Goal: Information Seeking & Learning: Learn about a topic

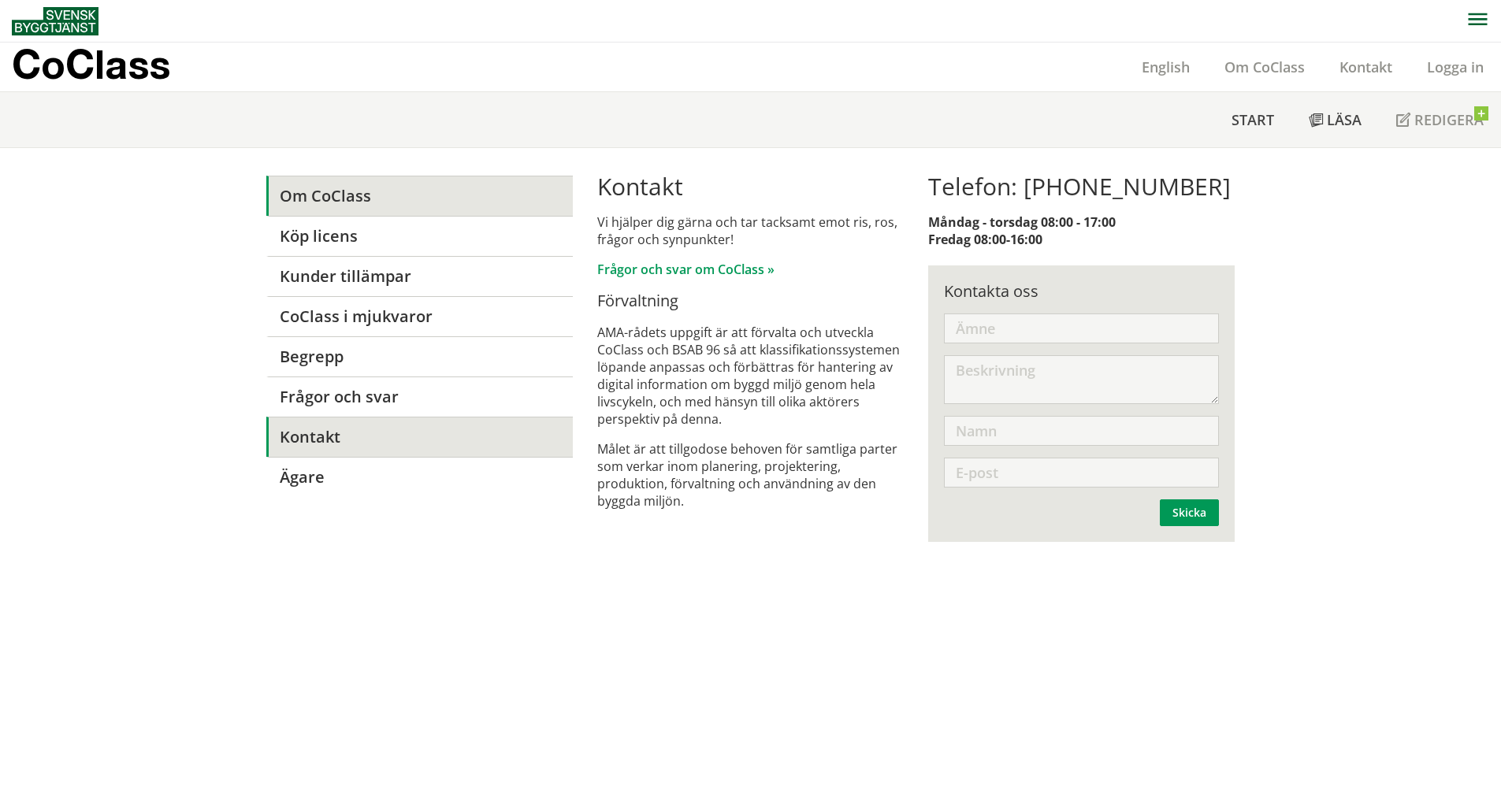
click at [360, 201] on link "Om CoClass" at bounding box center [420, 195] width 307 height 40
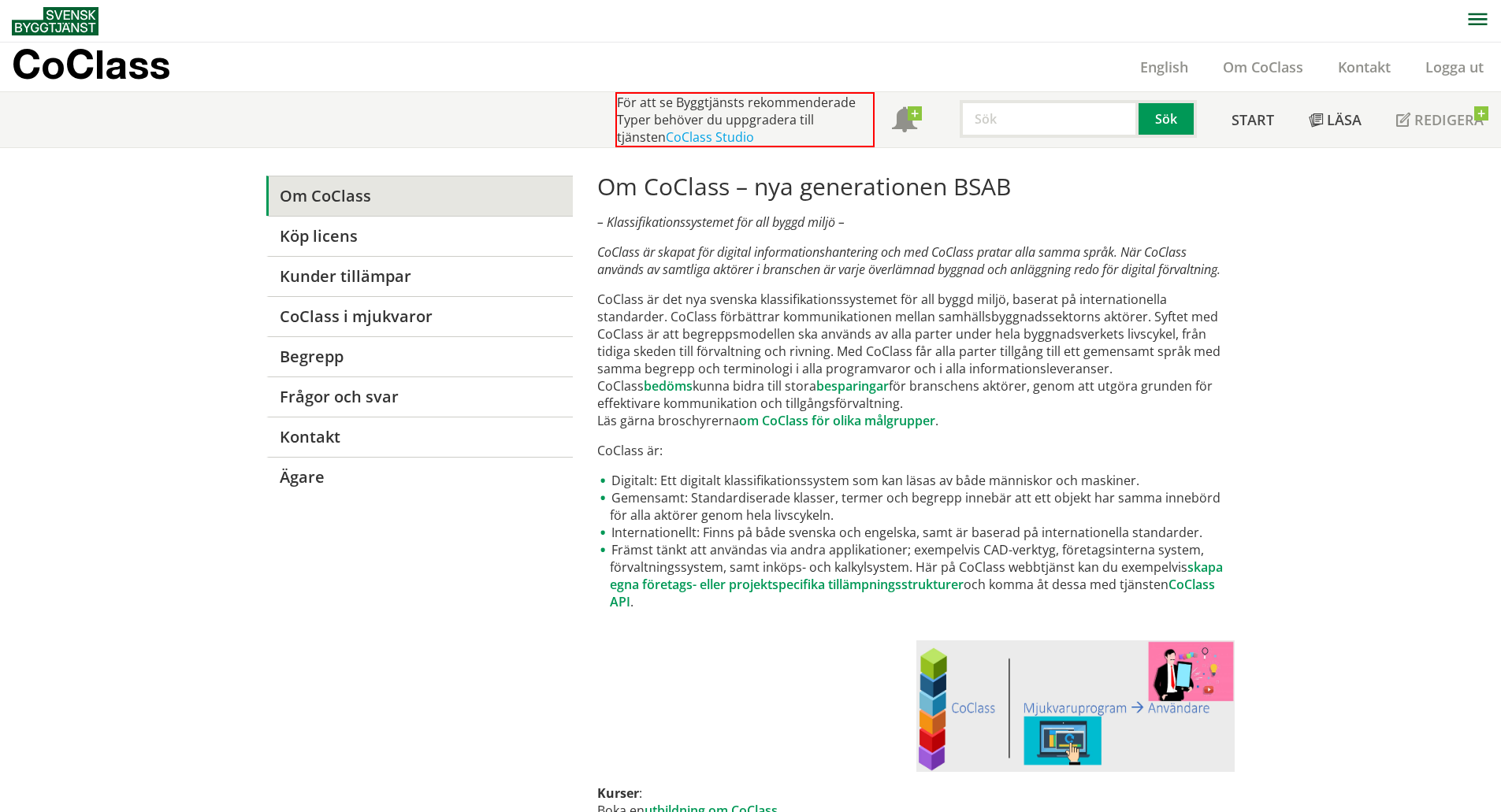
click at [74, 73] on p "CoClass" at bounding box center [91, 63] width 158 height 18
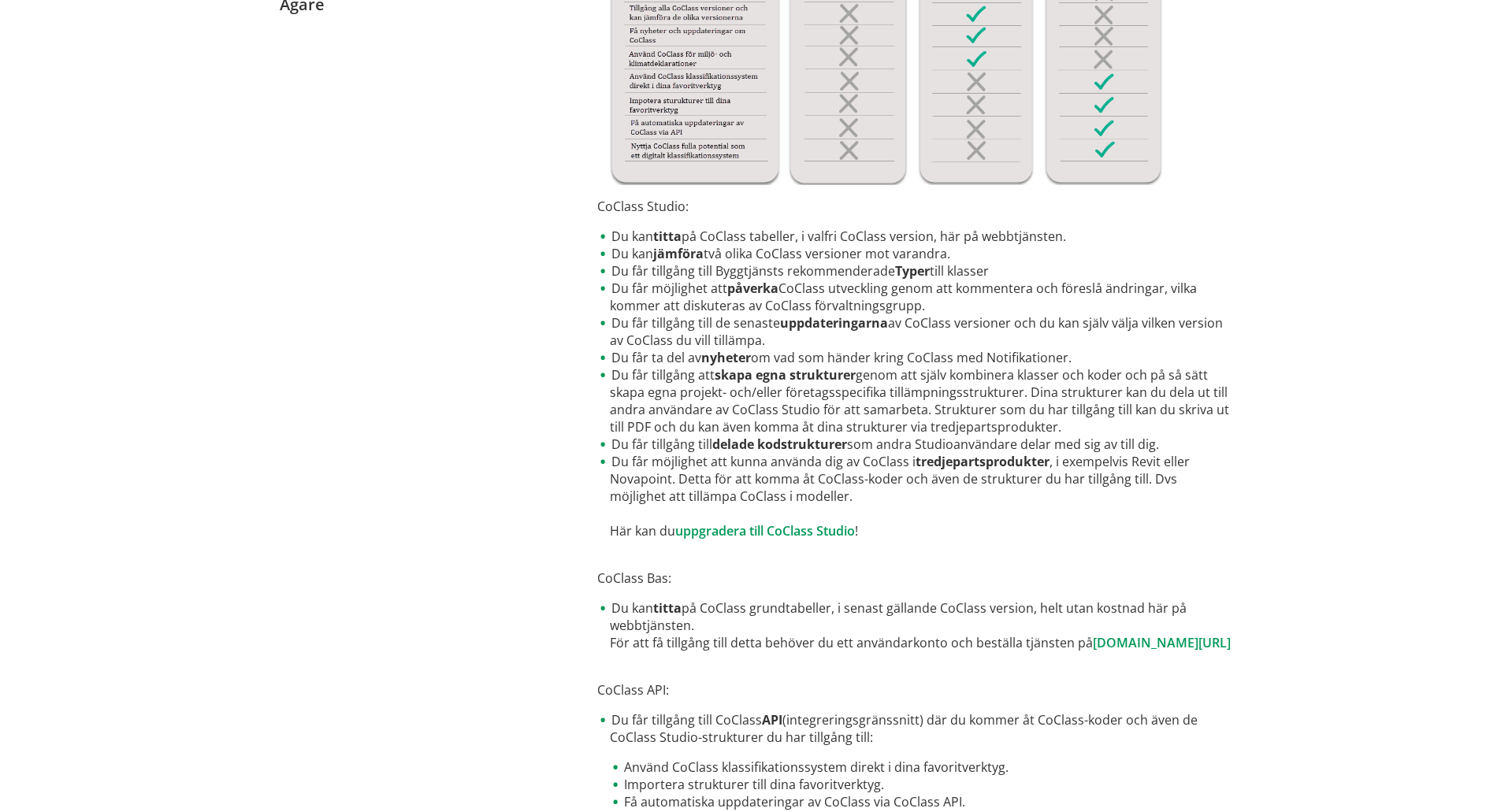
scroll to position [672, 0]
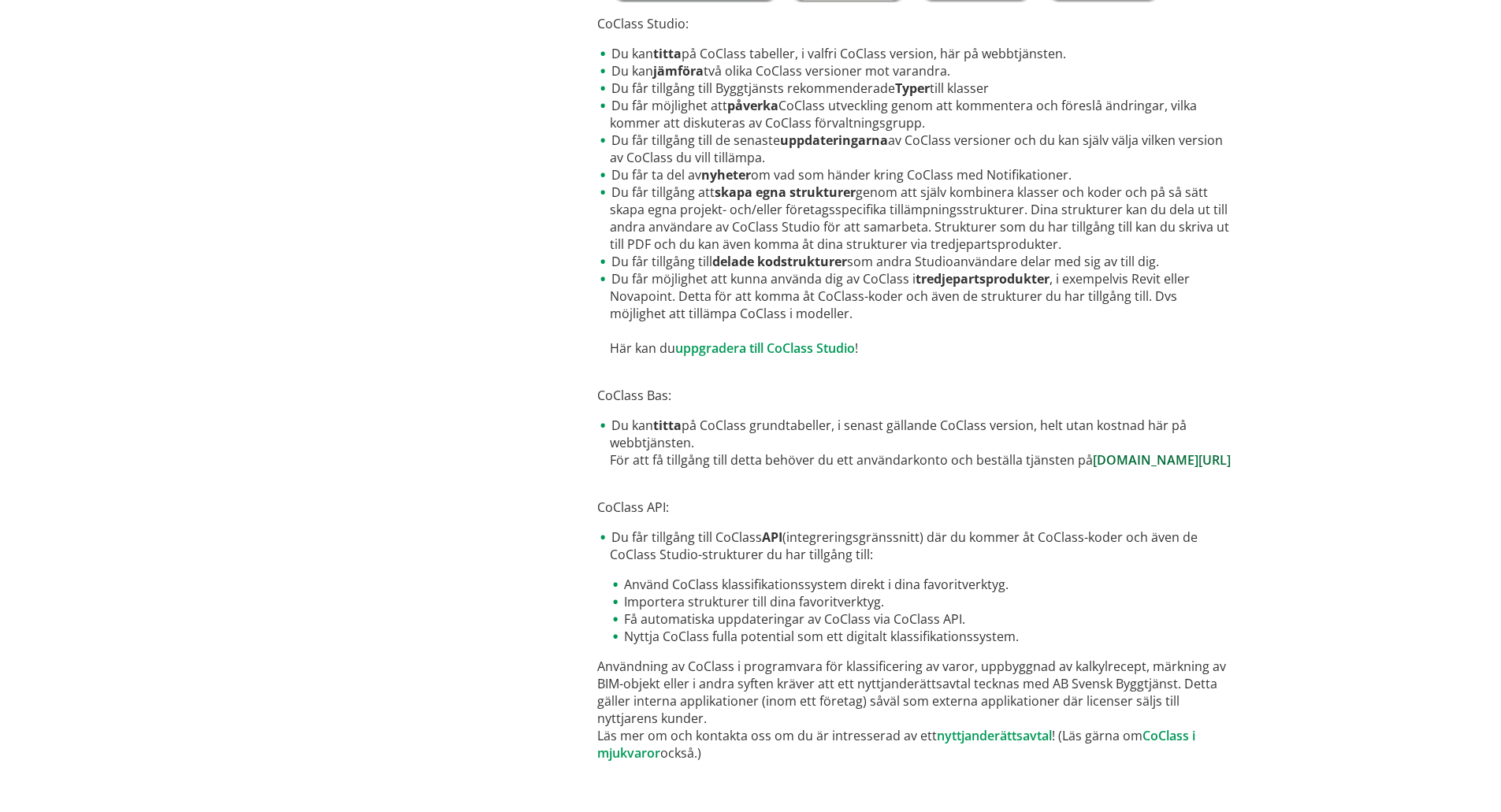
click at [1093, 464] on link "[DOMAIN_NAME][URL]" at bounding box center [1161, 460] width 138 height 17
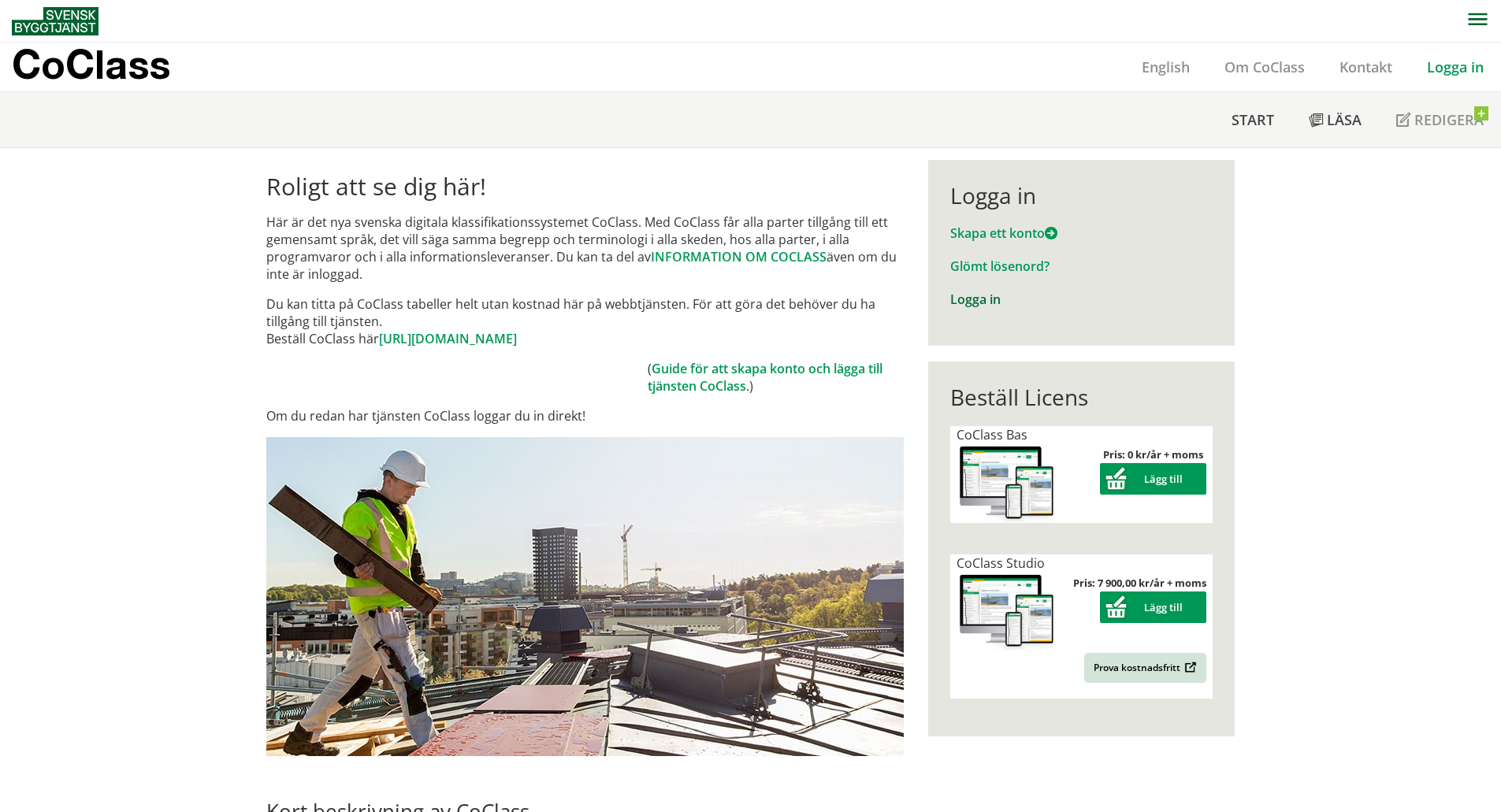
click at [964, 295] on link "Logga in" at bounding box center [975, 300] width 50 height 17
click at [1457, 66] on link "Logga in" at bounding box center [1454, 67] width 91 height 19
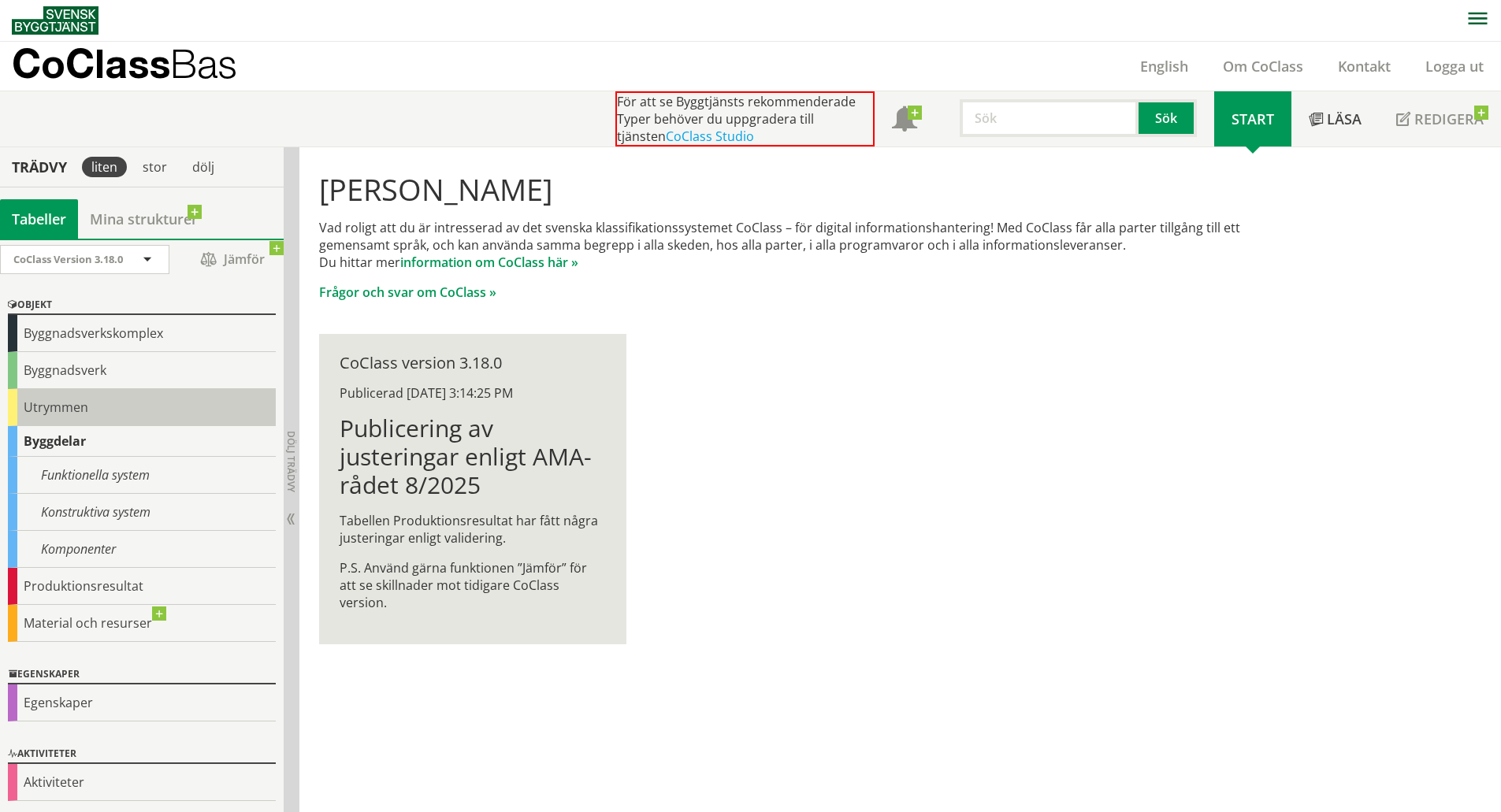
scroll to position [4, 0]
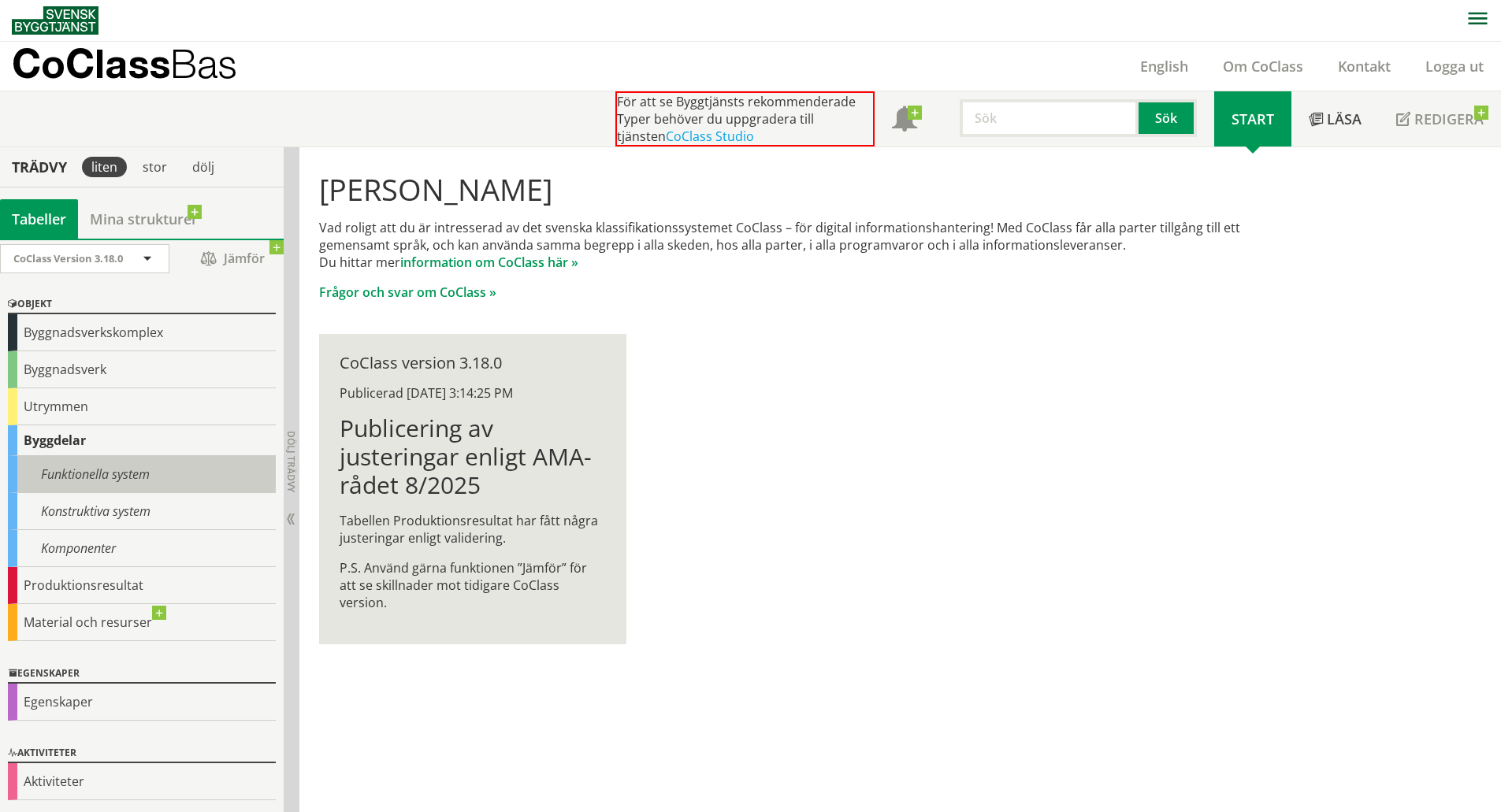
click at [113, 478] on div "Funktionella system" at bounding box center [142, 474] width 268 height 37
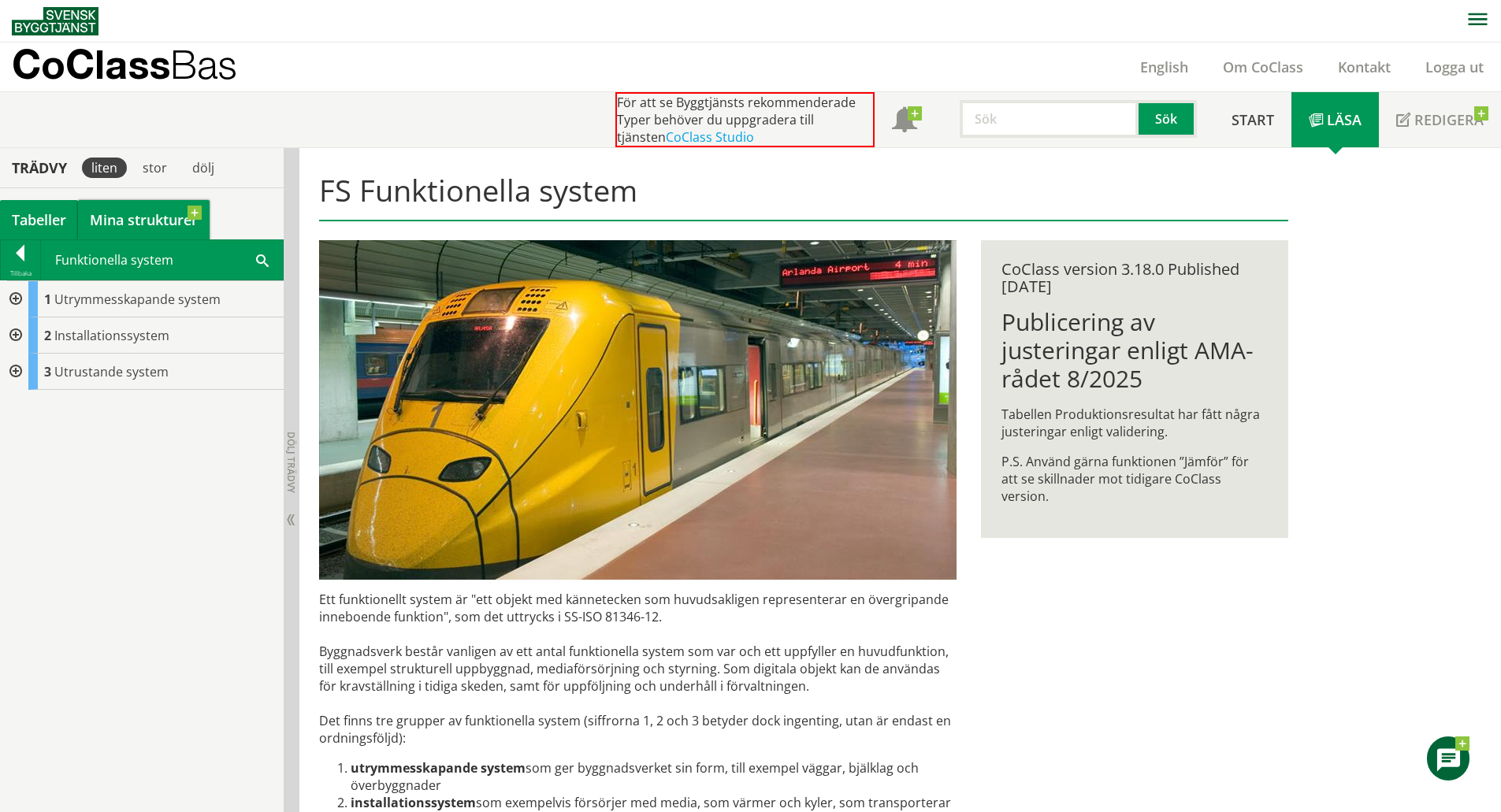
click at [141, 228] on link "Mina strukturer" at bounding box center [143, 219] width 131 height 39
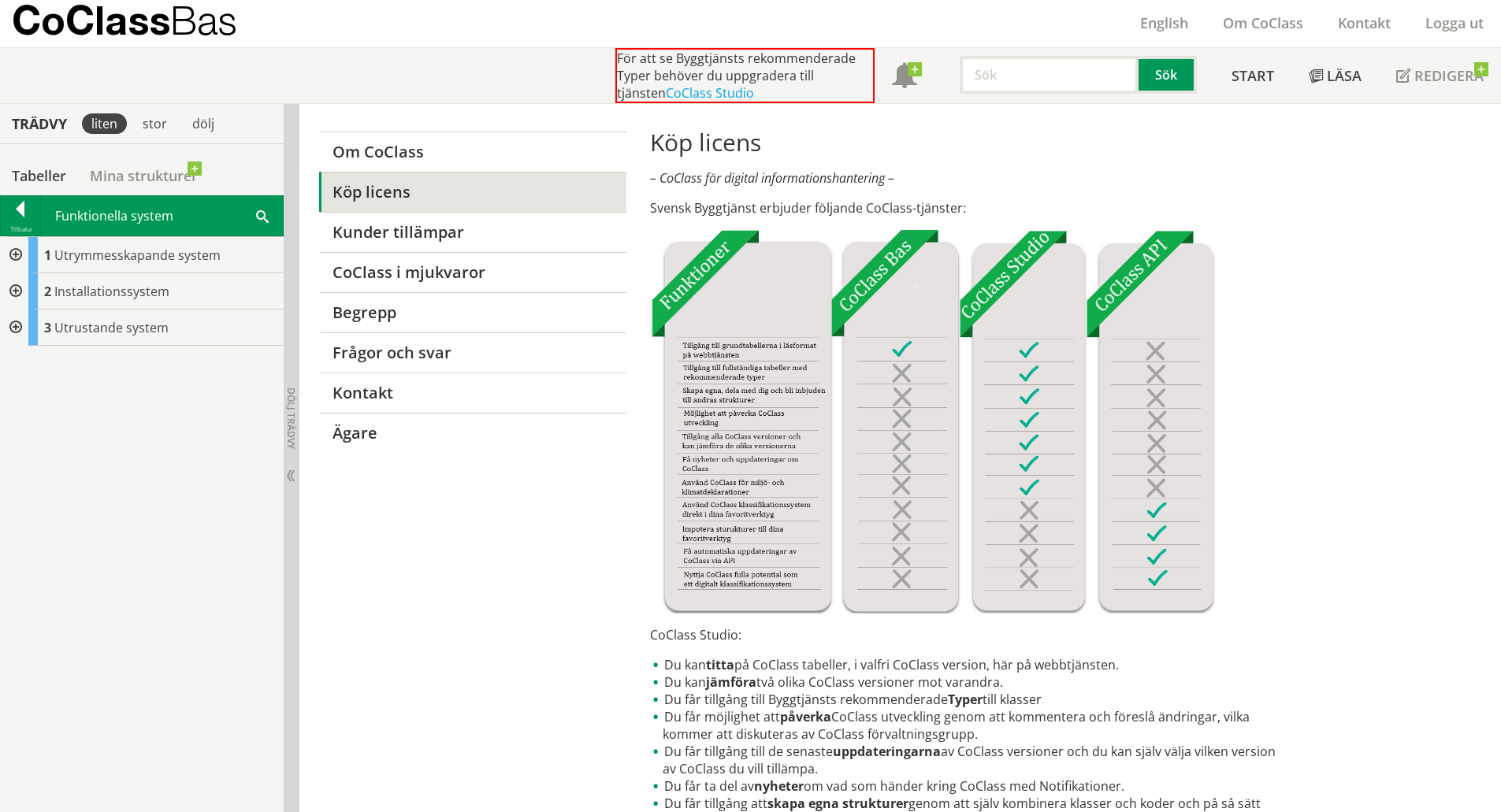
scroll to position [79, 0]
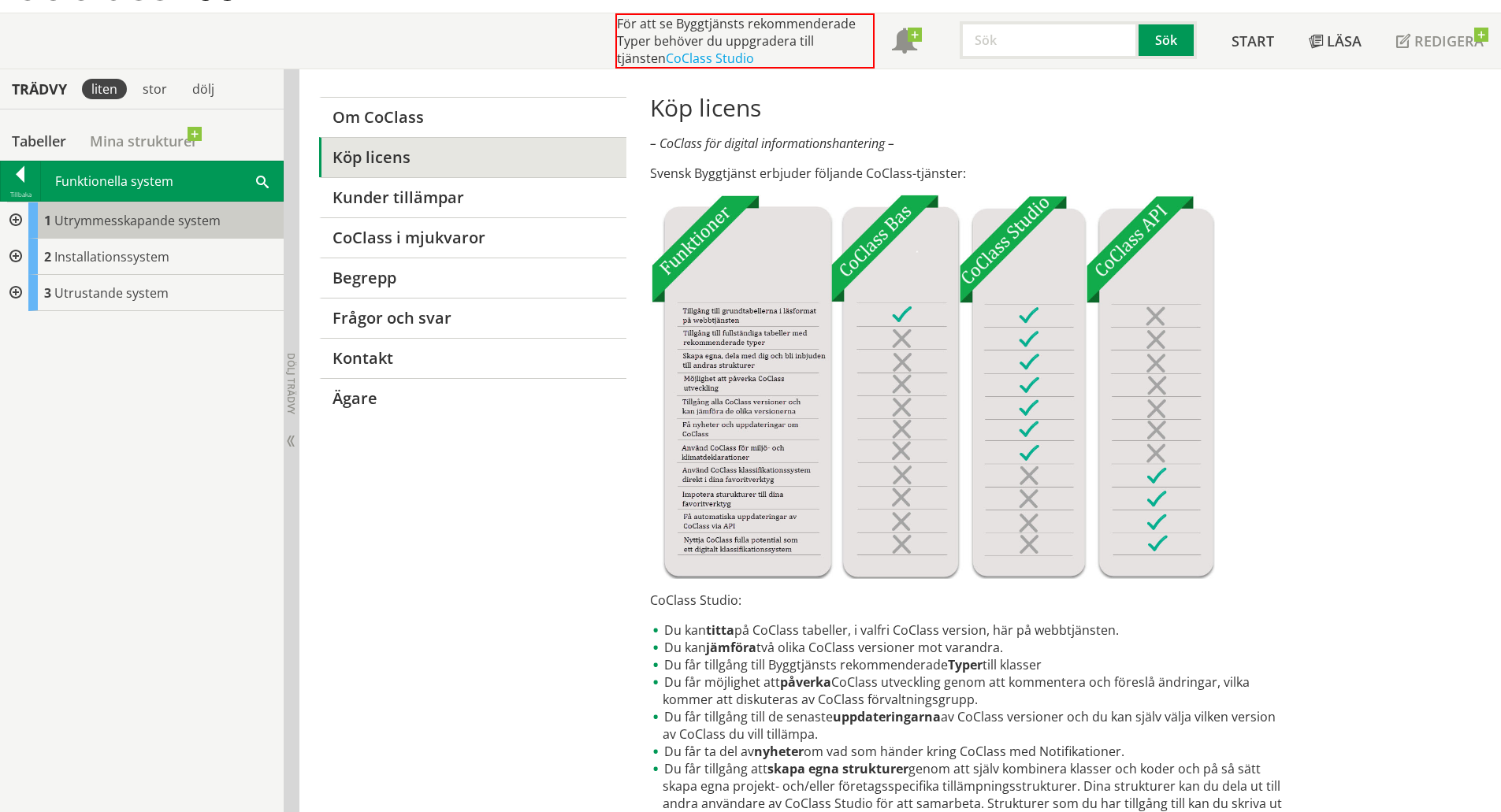
click at [150, 224] on span "Utrymmesskapande system" at bounding box center [137, 221] width 166 height 17
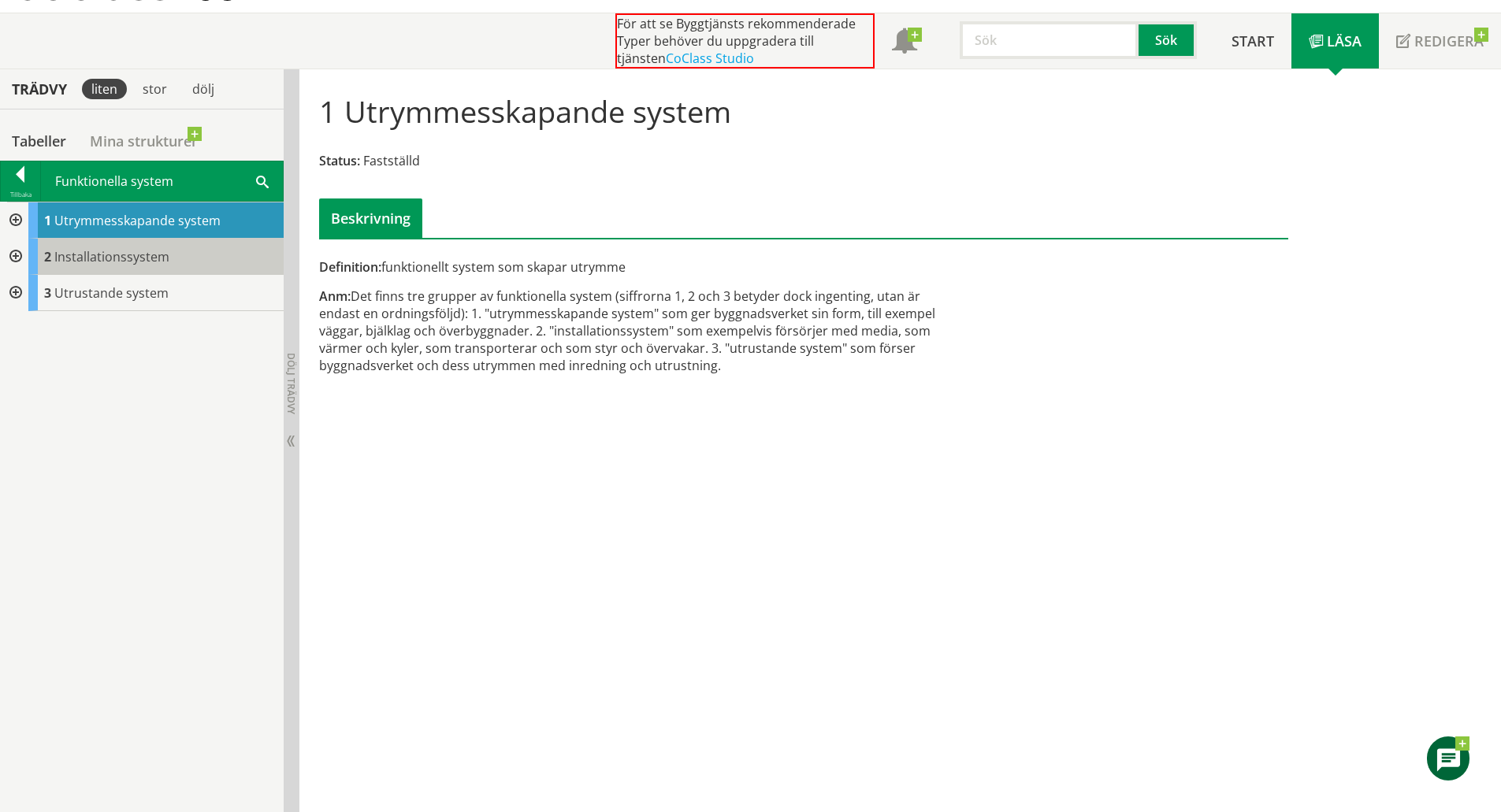
click at [133, 241] on div "2 Installationssystem" at bounding box center [156, 257] width 255 height 36
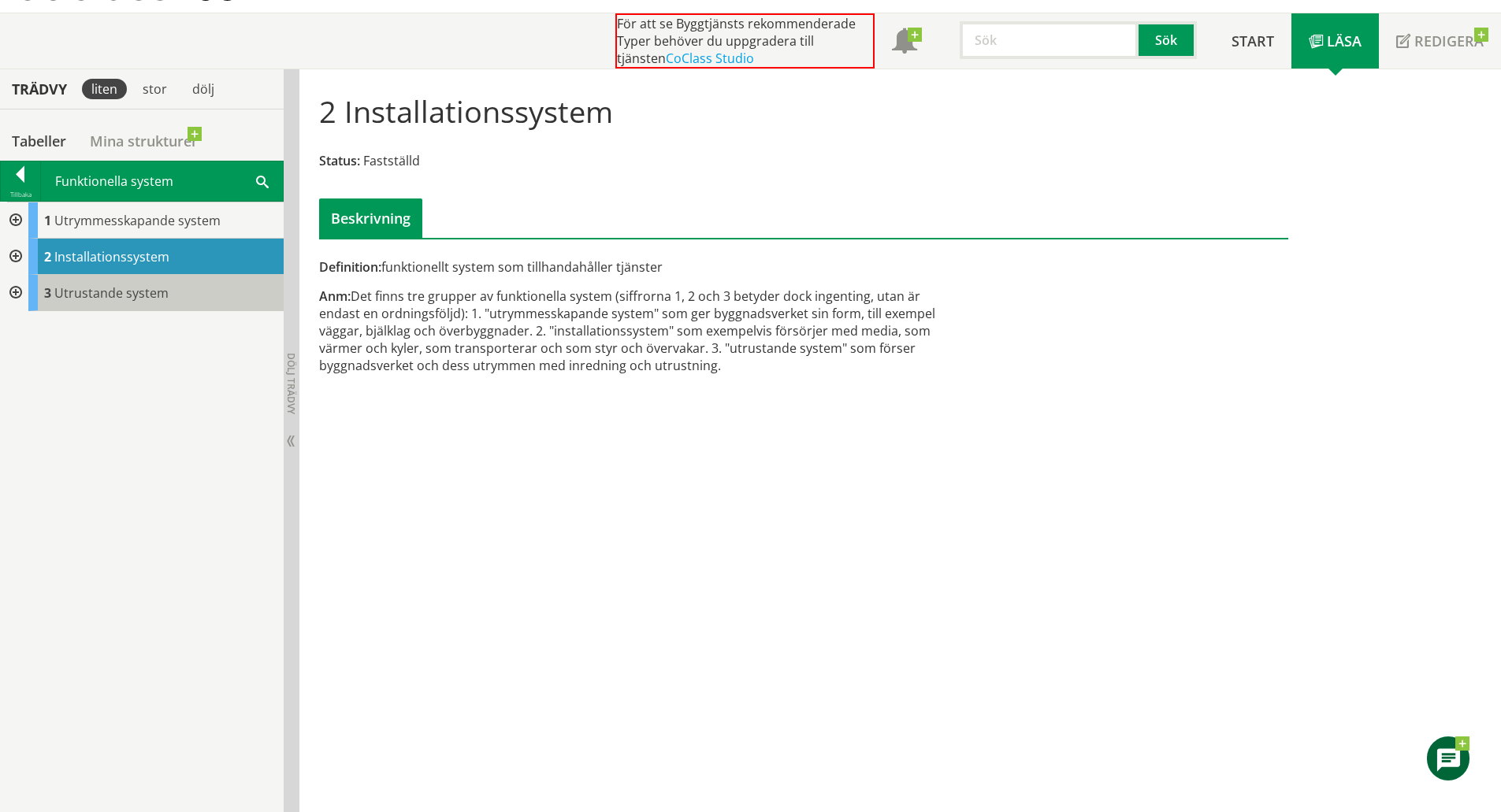
click at [146, 277] on div "3 Utrustande system" at bounding box center [156, 293] width 255 height 36
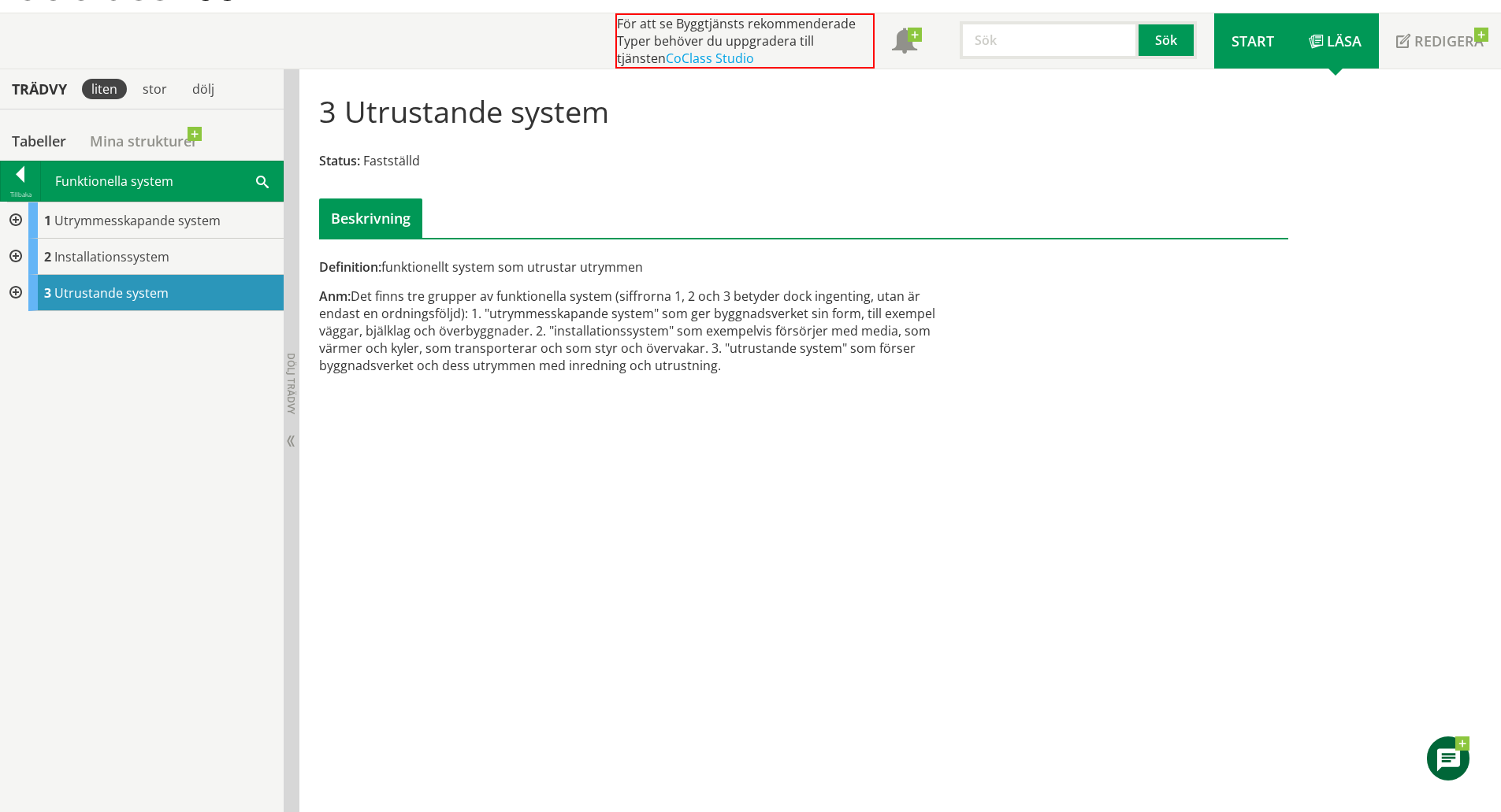
click at [1238, 35] on span "Start" at bounding box center [1252, 41] width 43 height 19
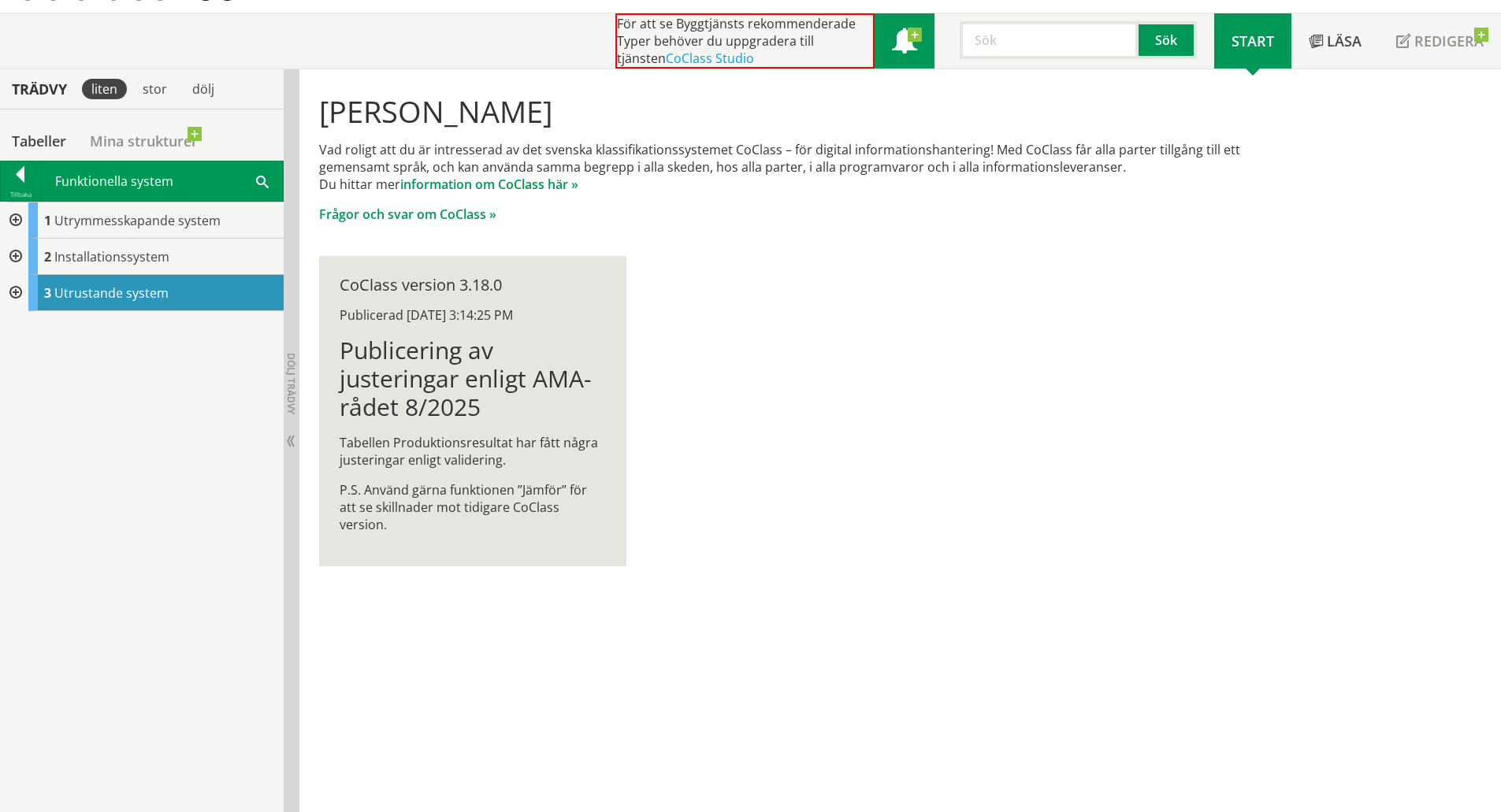
click at [904, 42] on span at bounding box center [904, 42] width 25 height 25
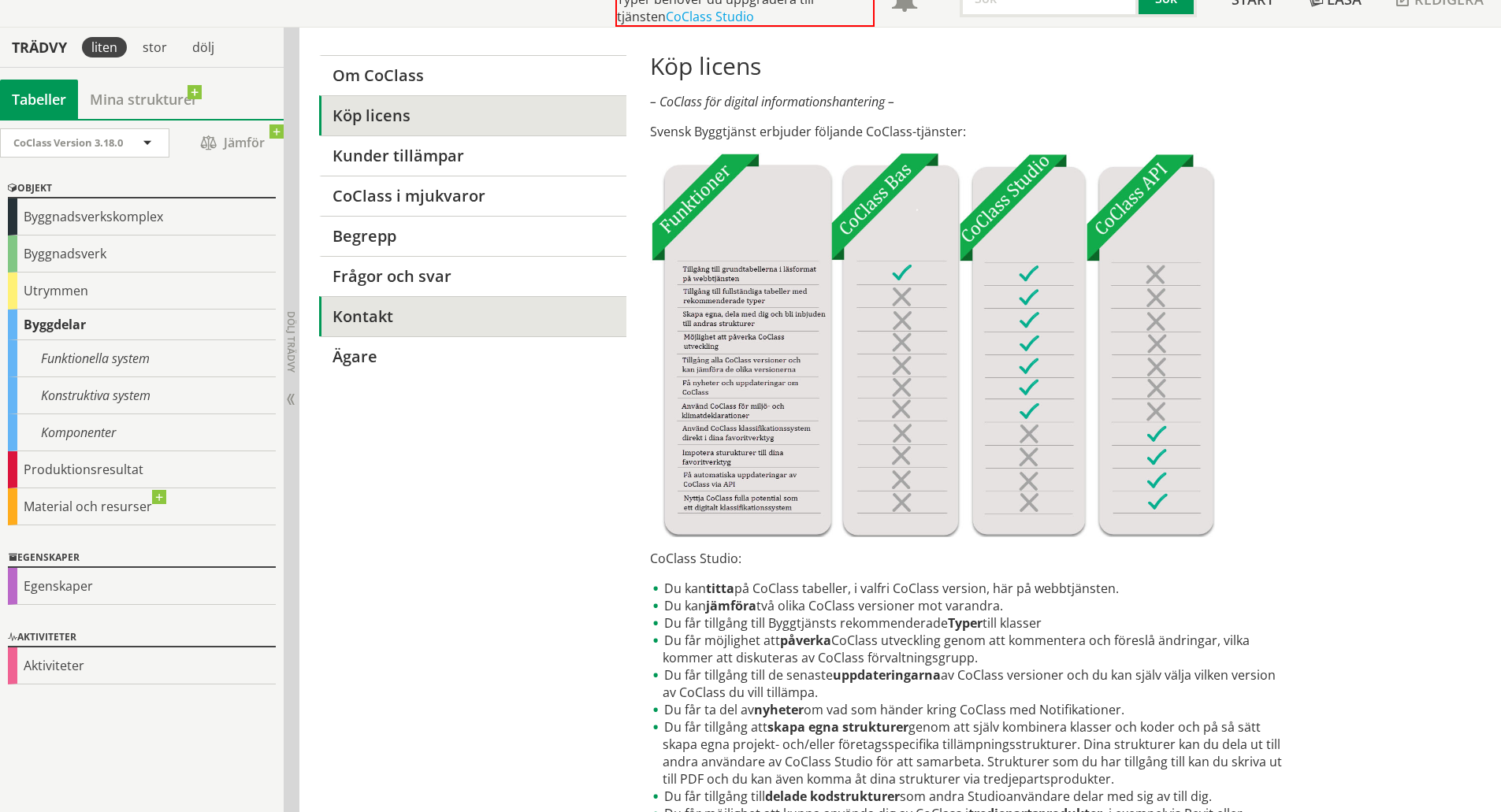
scroll to position [157, 0]
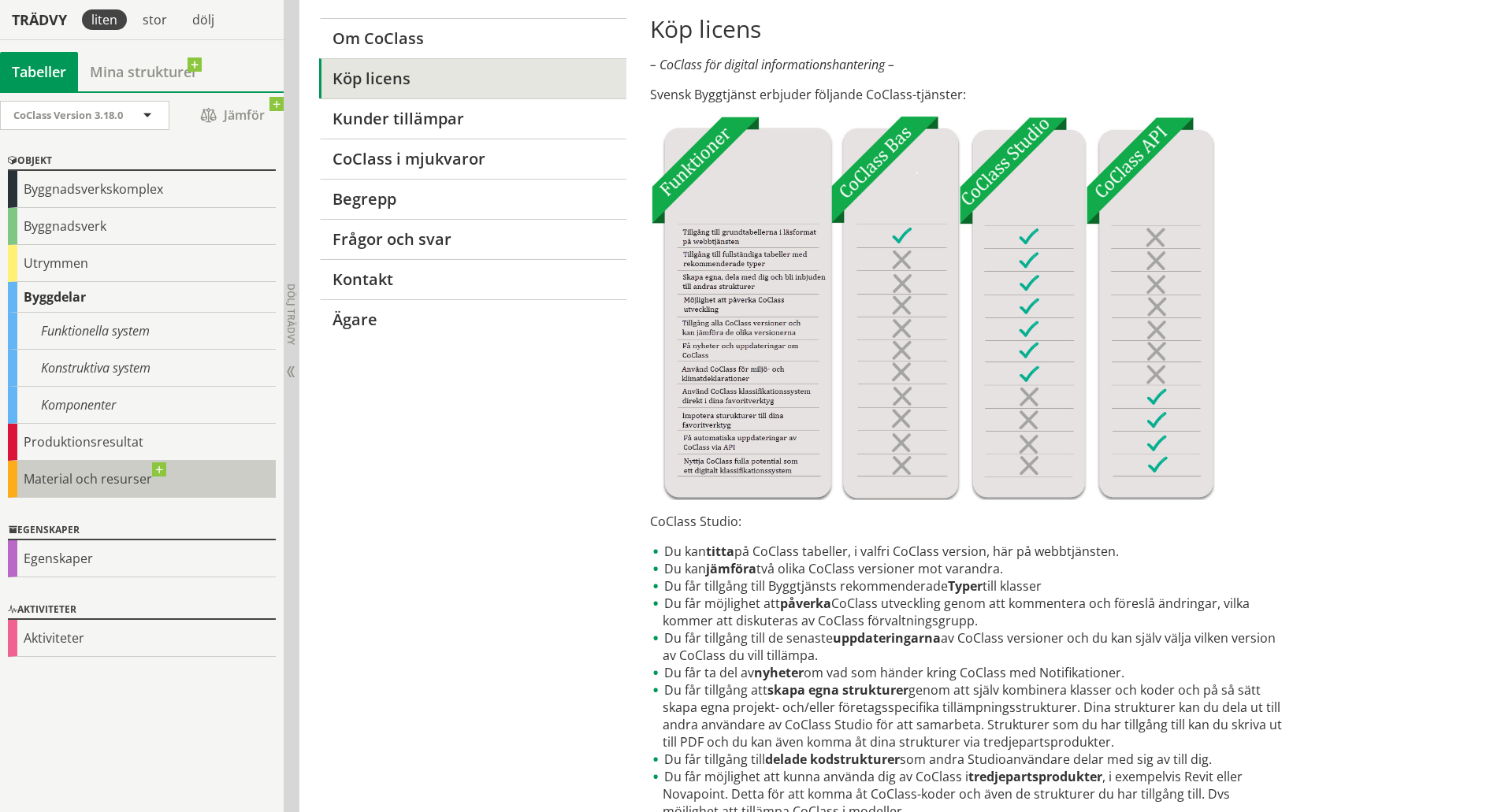
click at [75, 469] on div "Material och resurser" at bounding box center [142, 479] width 268 height 37
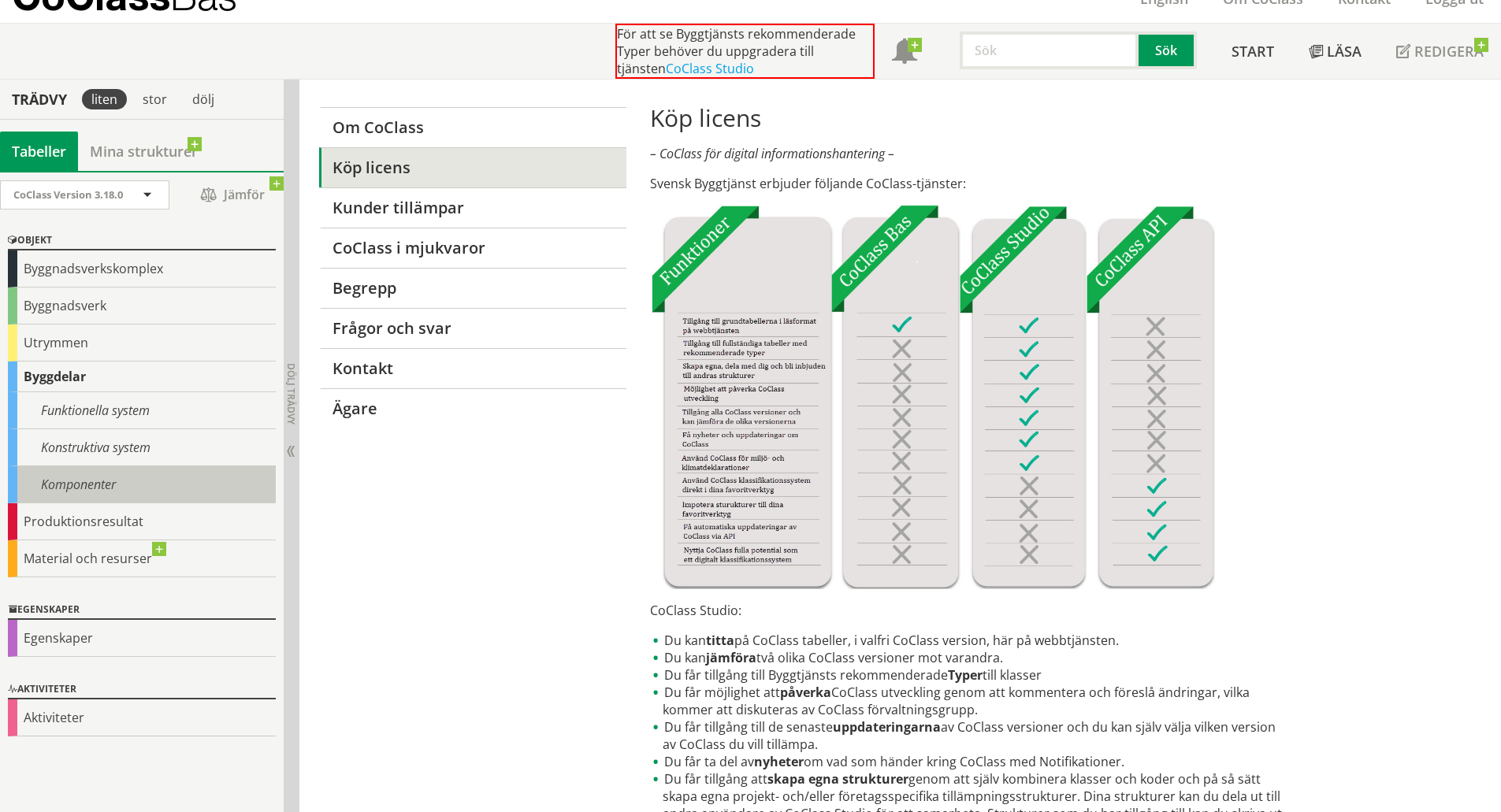
scroll to position [157, 0]
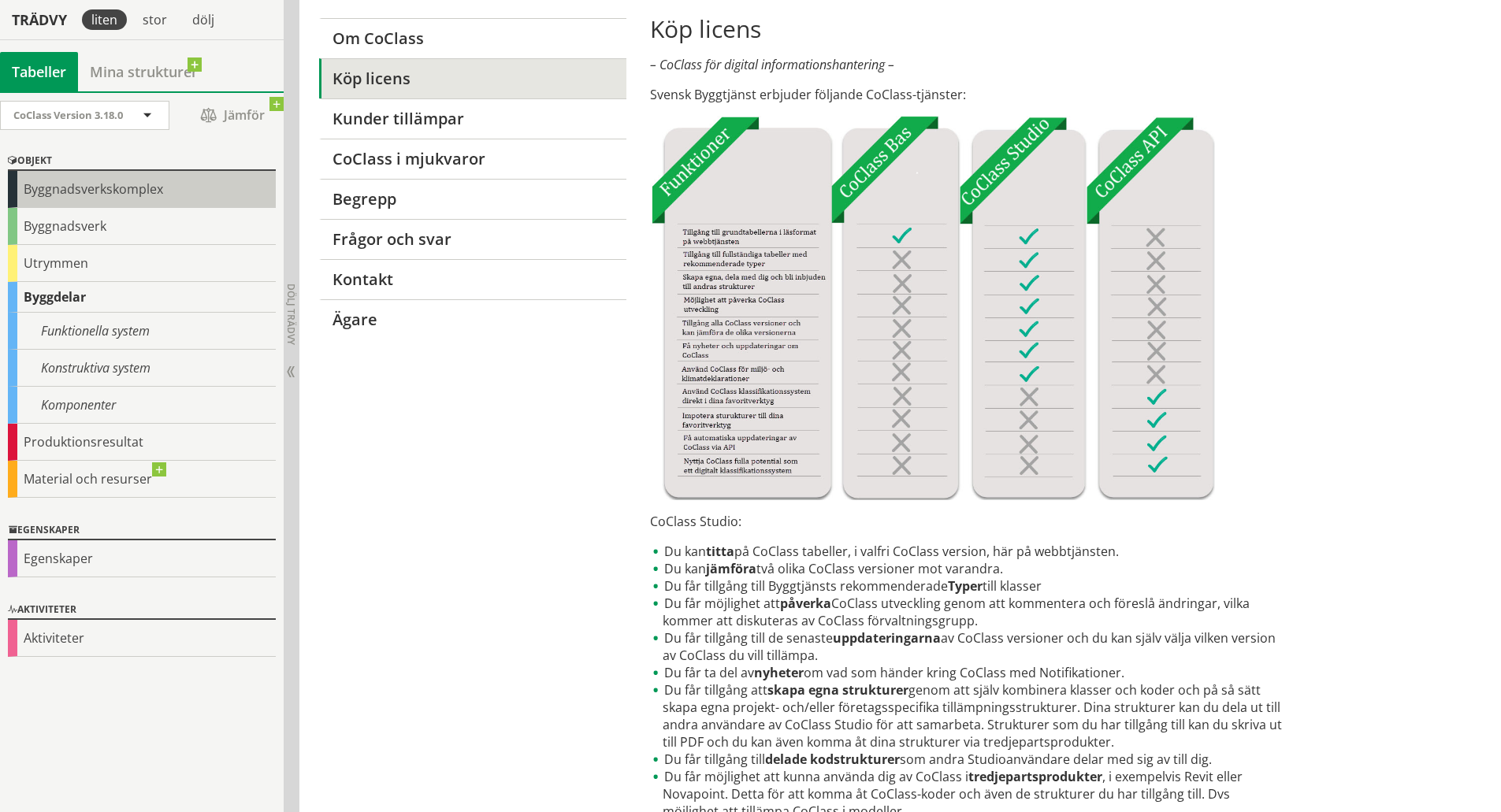
click at [114, 196] on div "Byggnadsverkskomplex" at bounding box center [142, 189] width 268 height 37
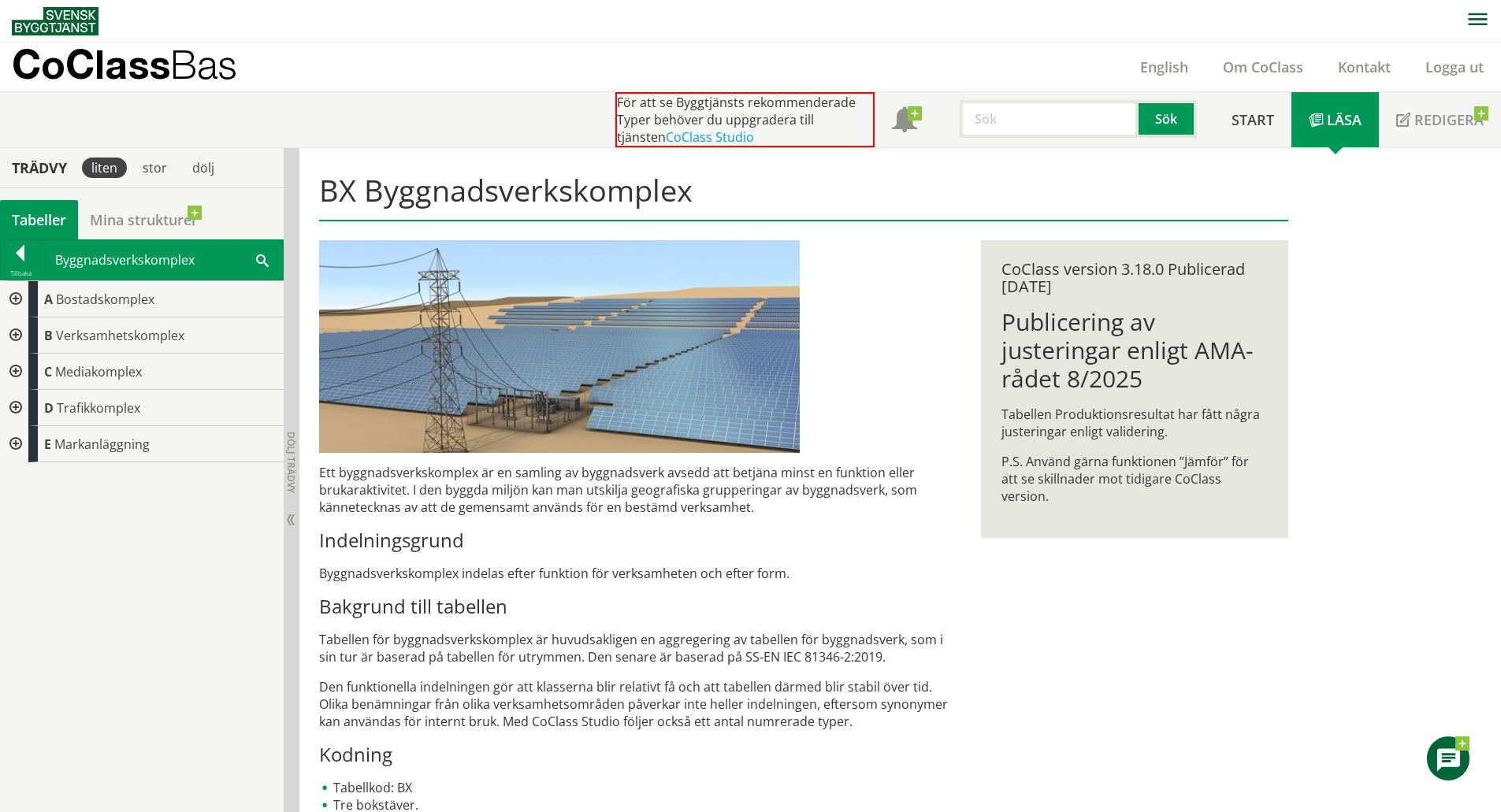
scroll to position [39, 0]
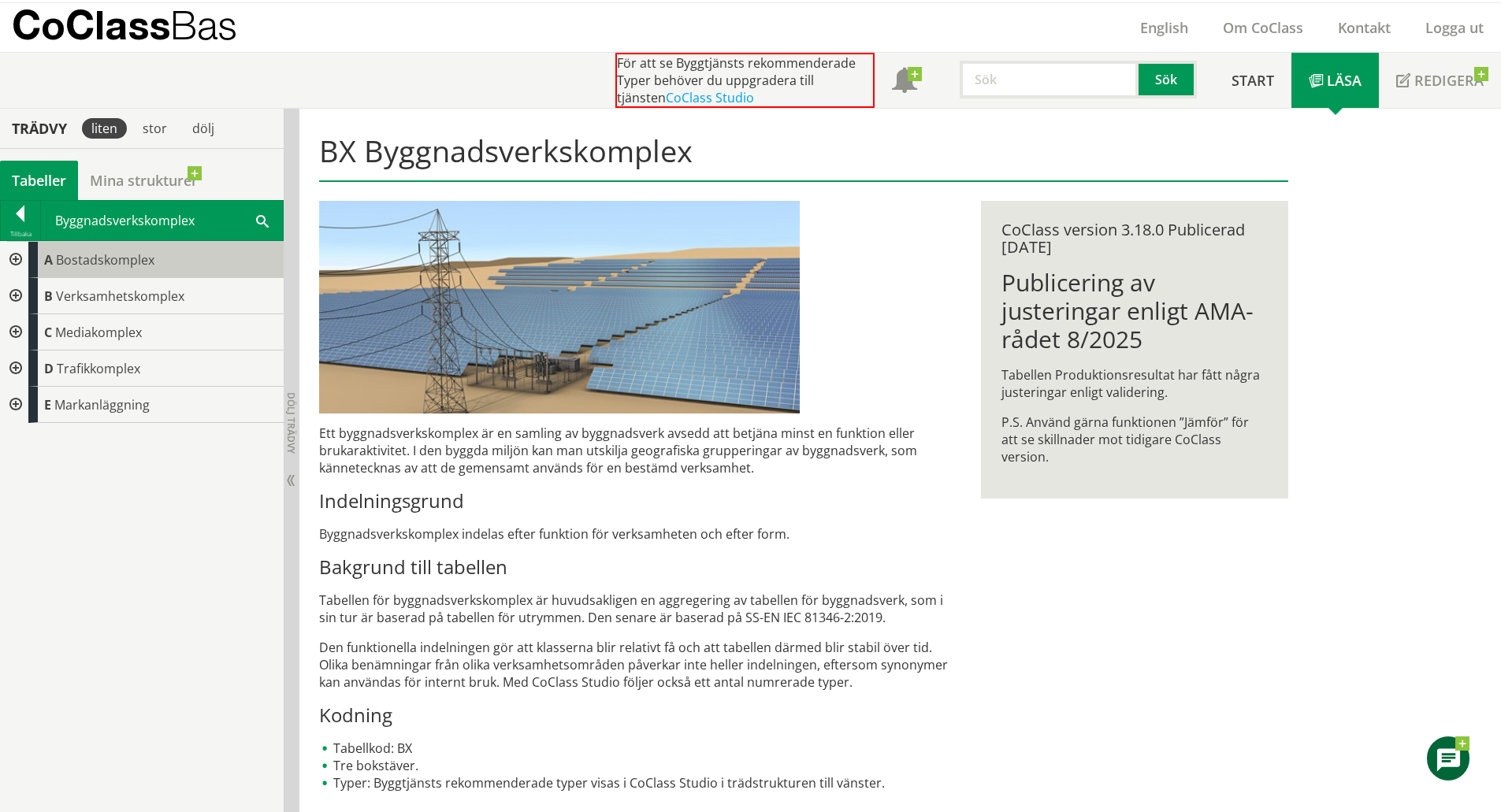
click at [63, 253] on span "Bostadskomplex" at bounding box center [104, 260] width 98 height 17
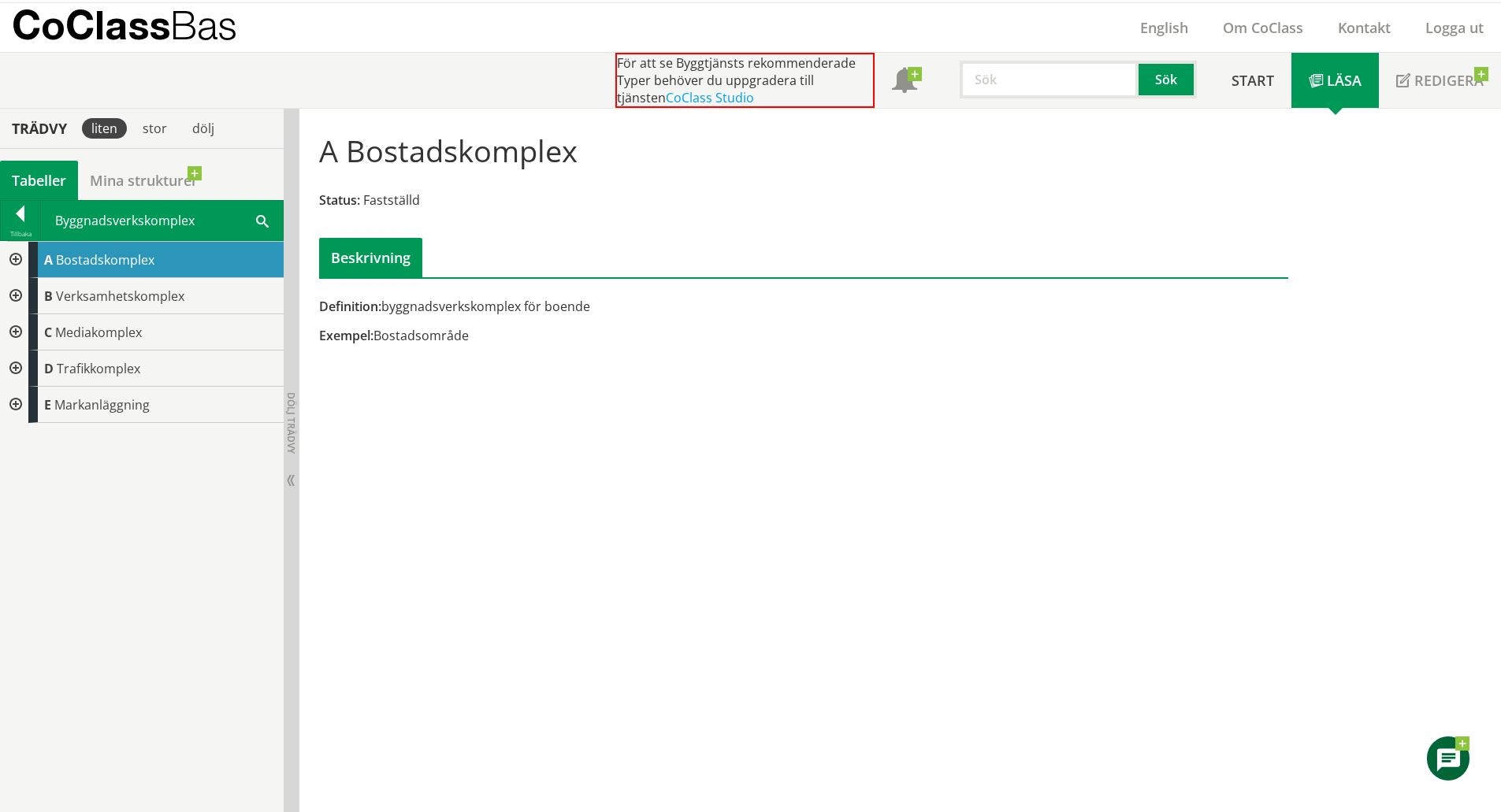
click at [18, 258] on div at bounding box center [14, 260] width 29 height 36
click at [30, 294] on div at bounding box center [27, 296] width 29 height 36
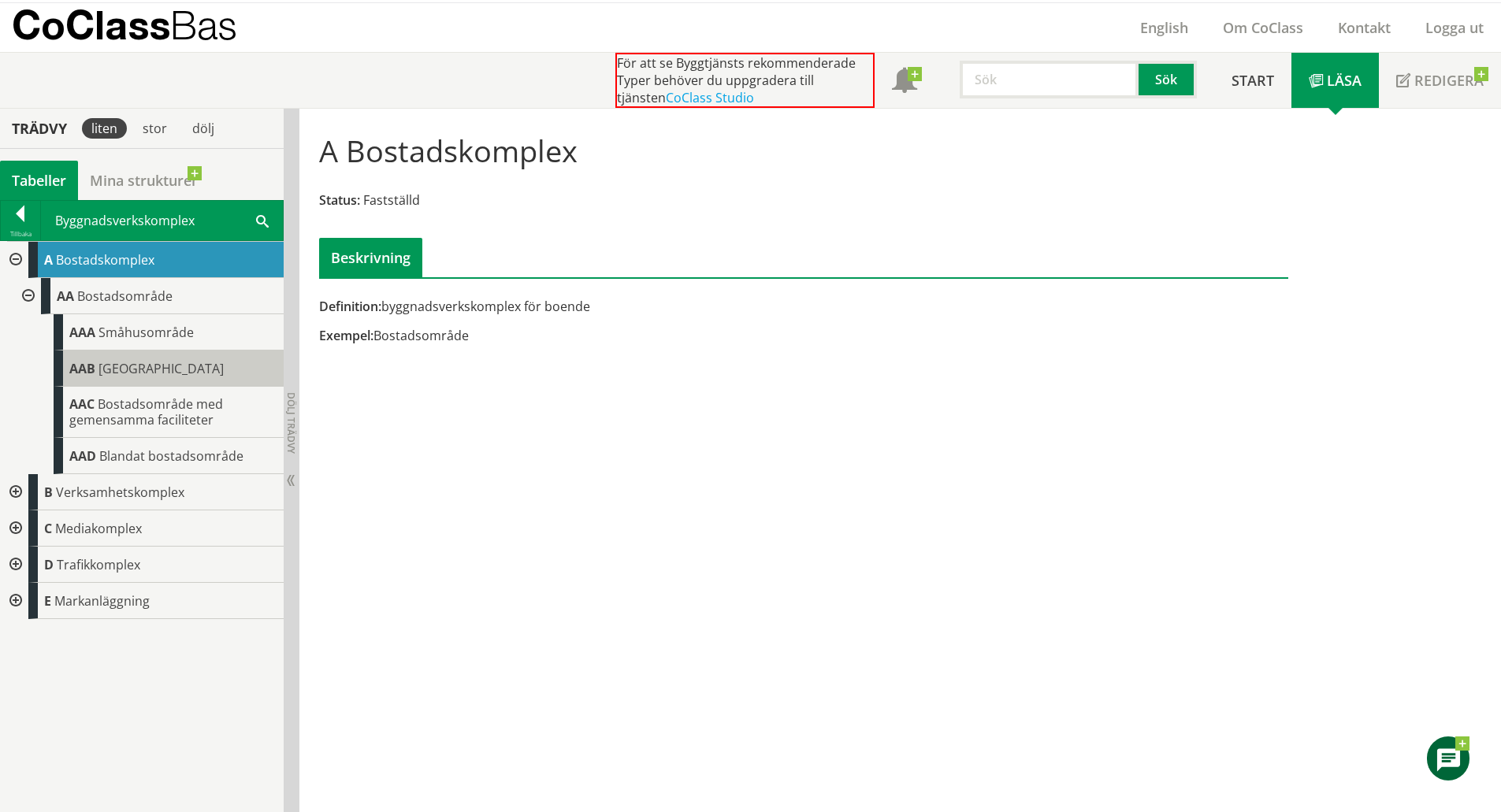
click at [176, 367] on body "AMA AMA Beskrivningsverktyg AMA Funktion BSAB Bygginfo Byggjura Byggkatalogen […" at bounding box center [750, 366] width 1501 height 812
click at [128, 367] on span "[GEOGRAPHIC_DATA]" at bounding box center [161, 368] width 125 height 17
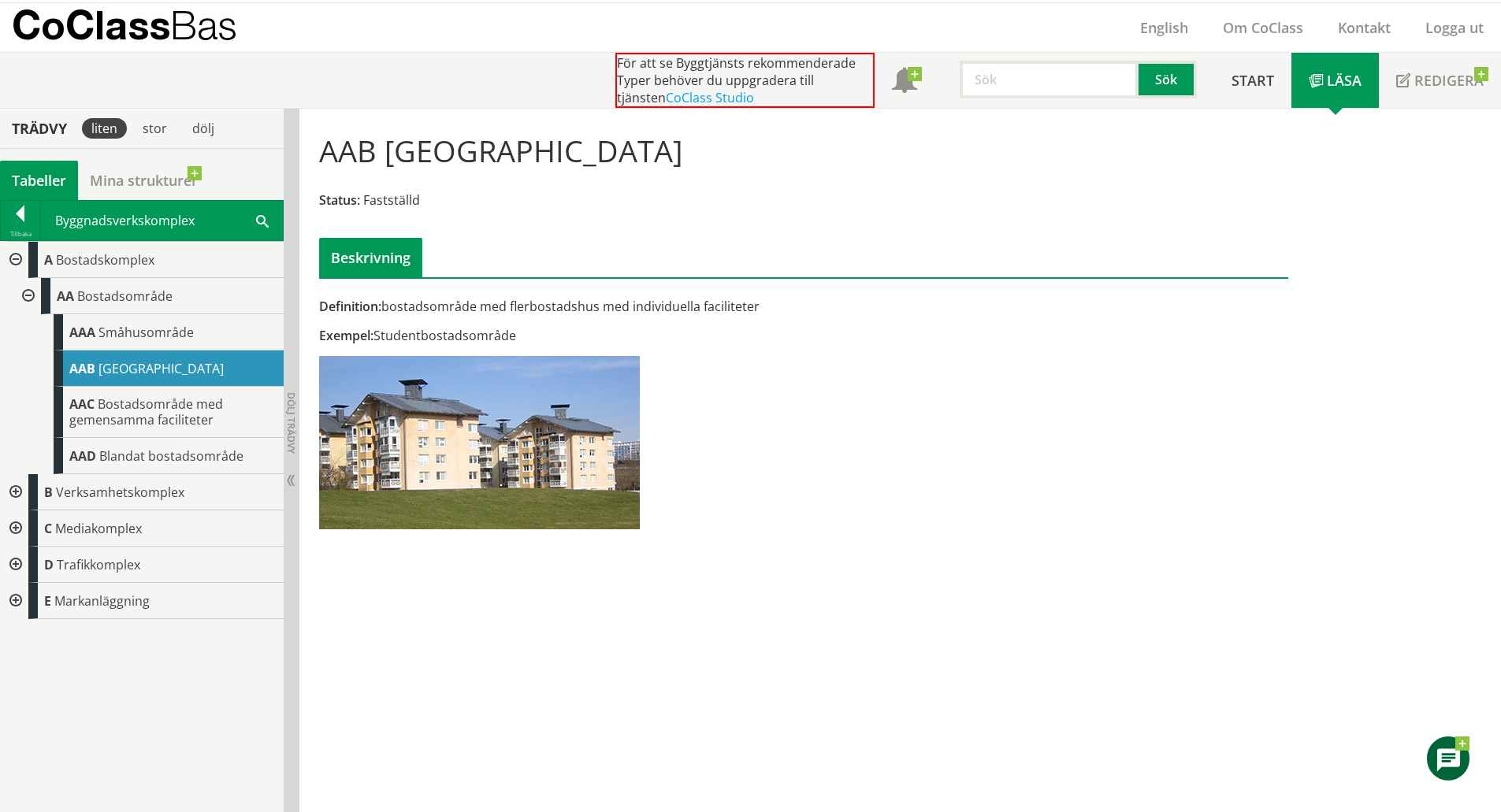
click at [477, 442] on img at bounding box center [479, 443] width 321 height 174
click at [13, 490] on div at bounding box center [14, 492] width 29 height 36
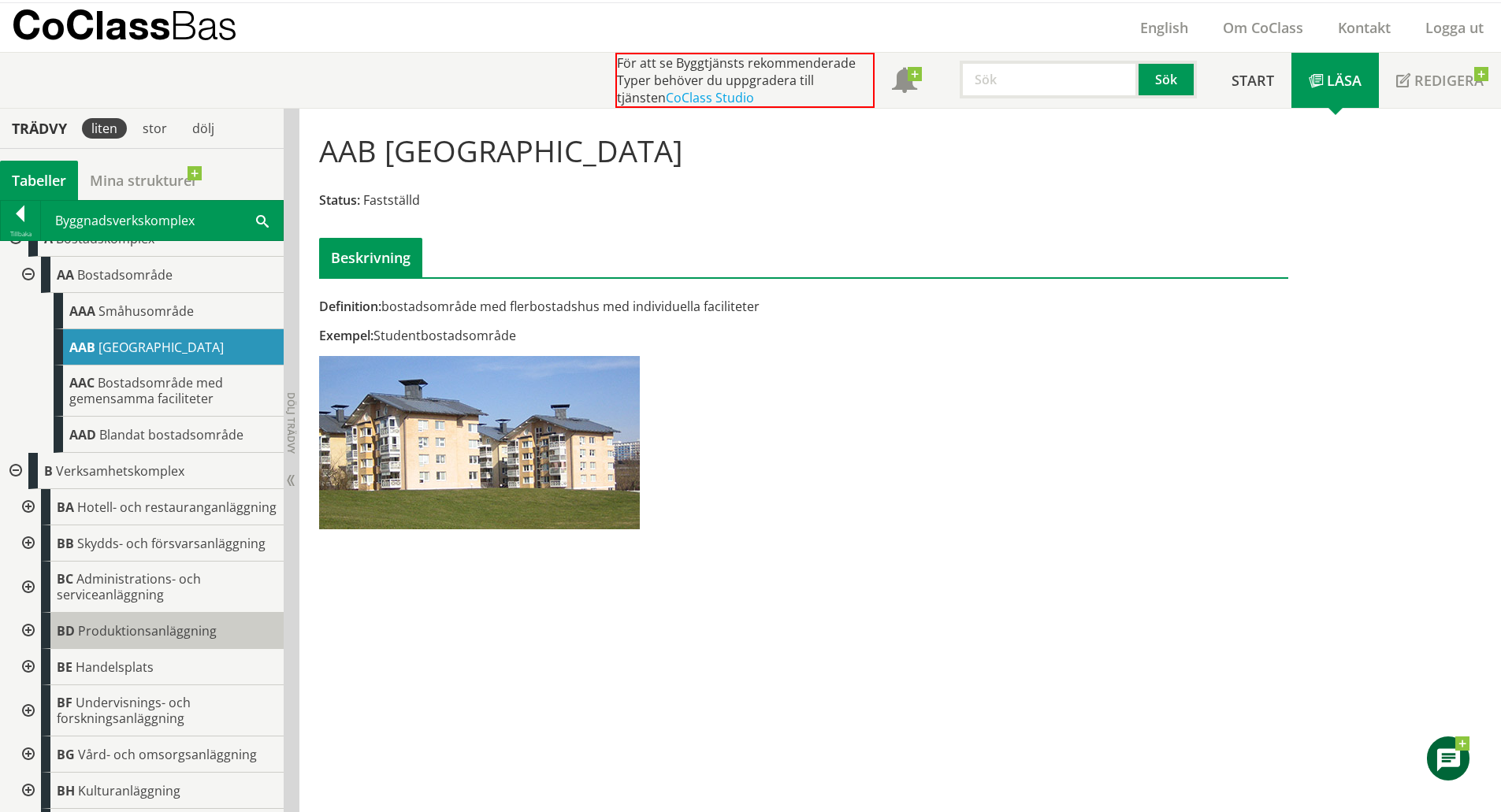
scroll to position [21, 0]
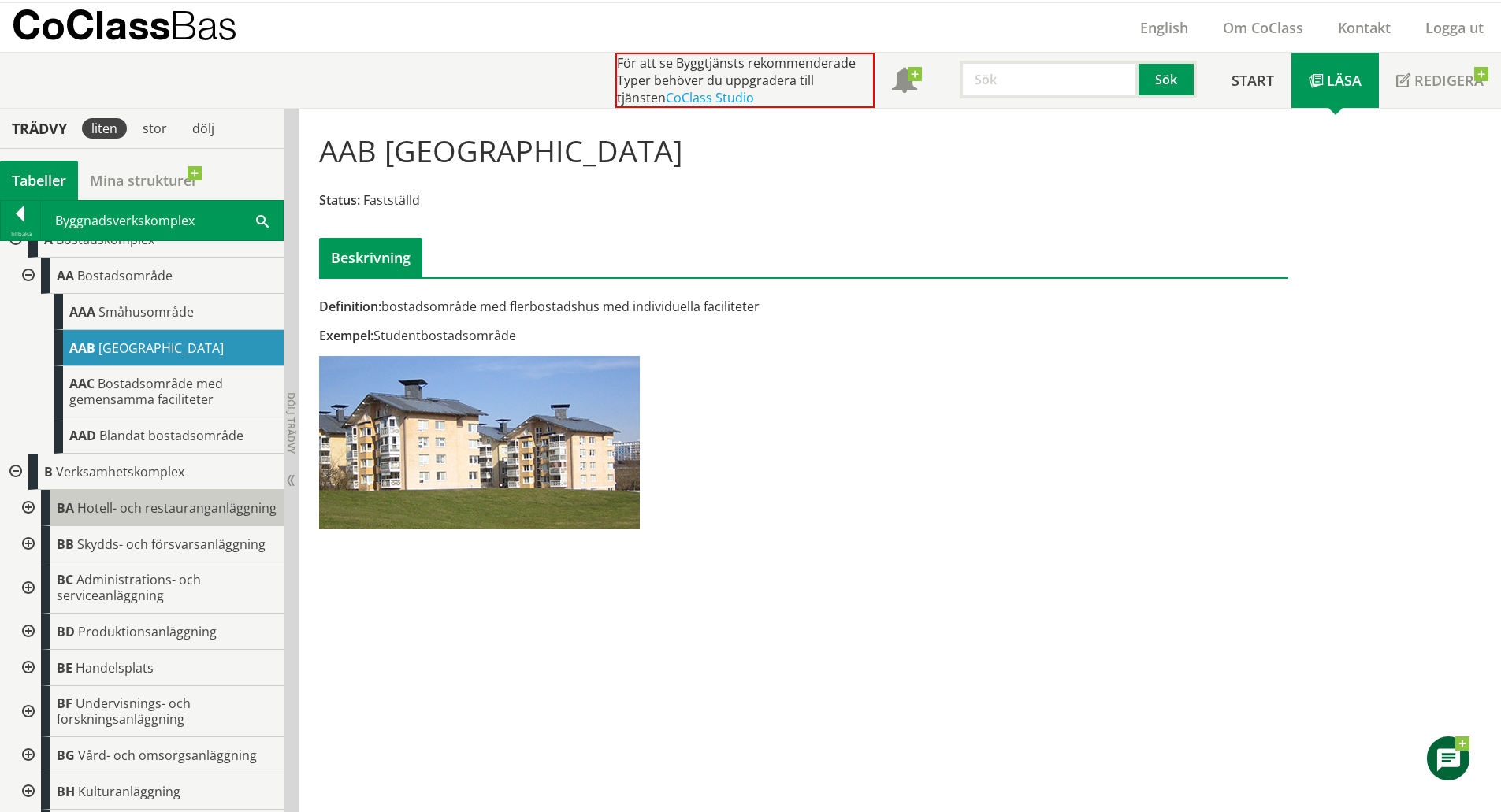
click at [134, 517] on span "Hotell- och restauranganläggning" at bounding box center [176, 508] width 199 height 17
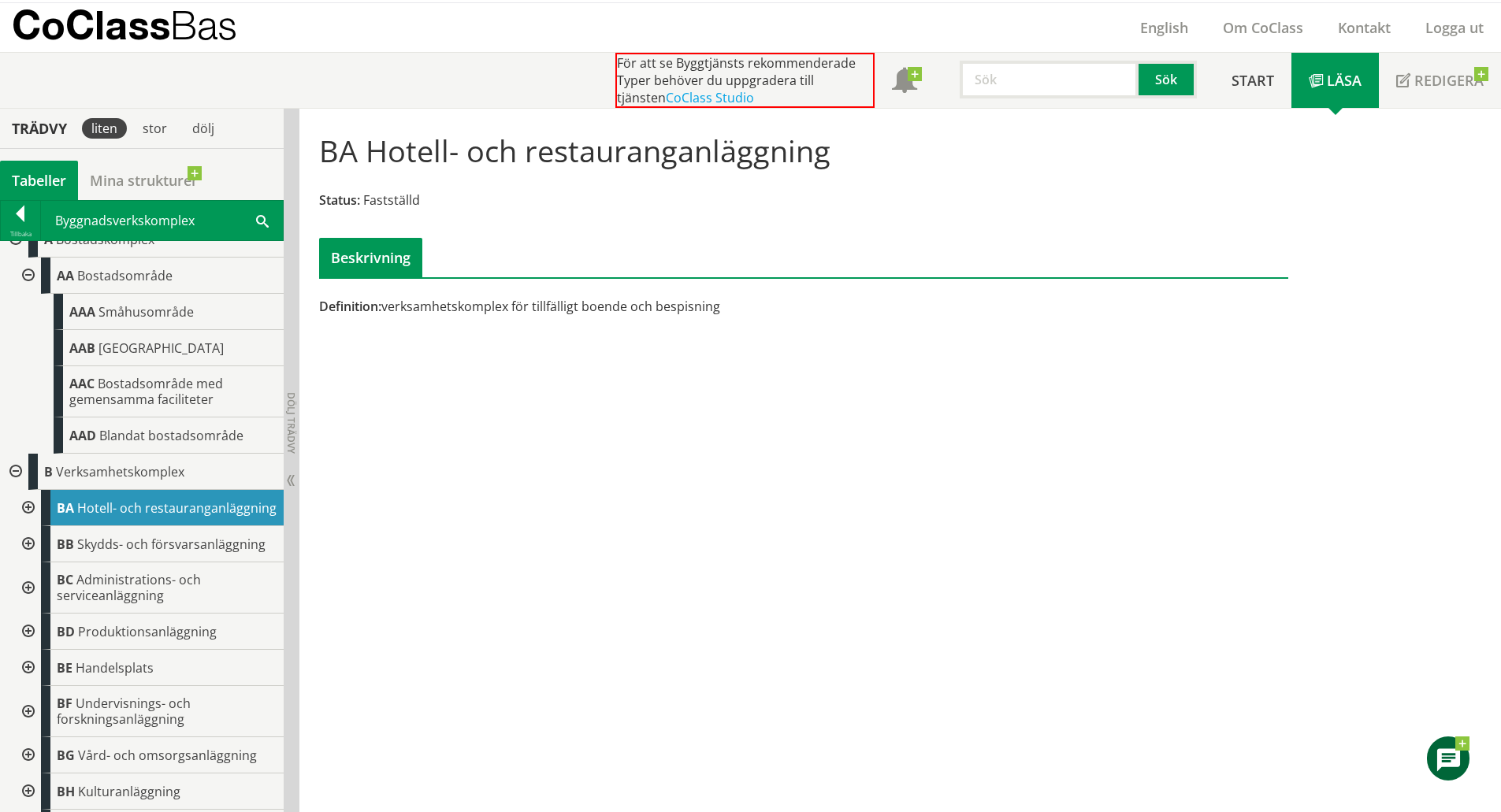
click at [966, 302] on div "Definition: verksamhetskomplex för tillfälligt boende och bespisning" at bounding box center [638, 313] width 662 height 30
click at [152, 126] on div "stor" at bounding box center [155, 129] width 43 height 21
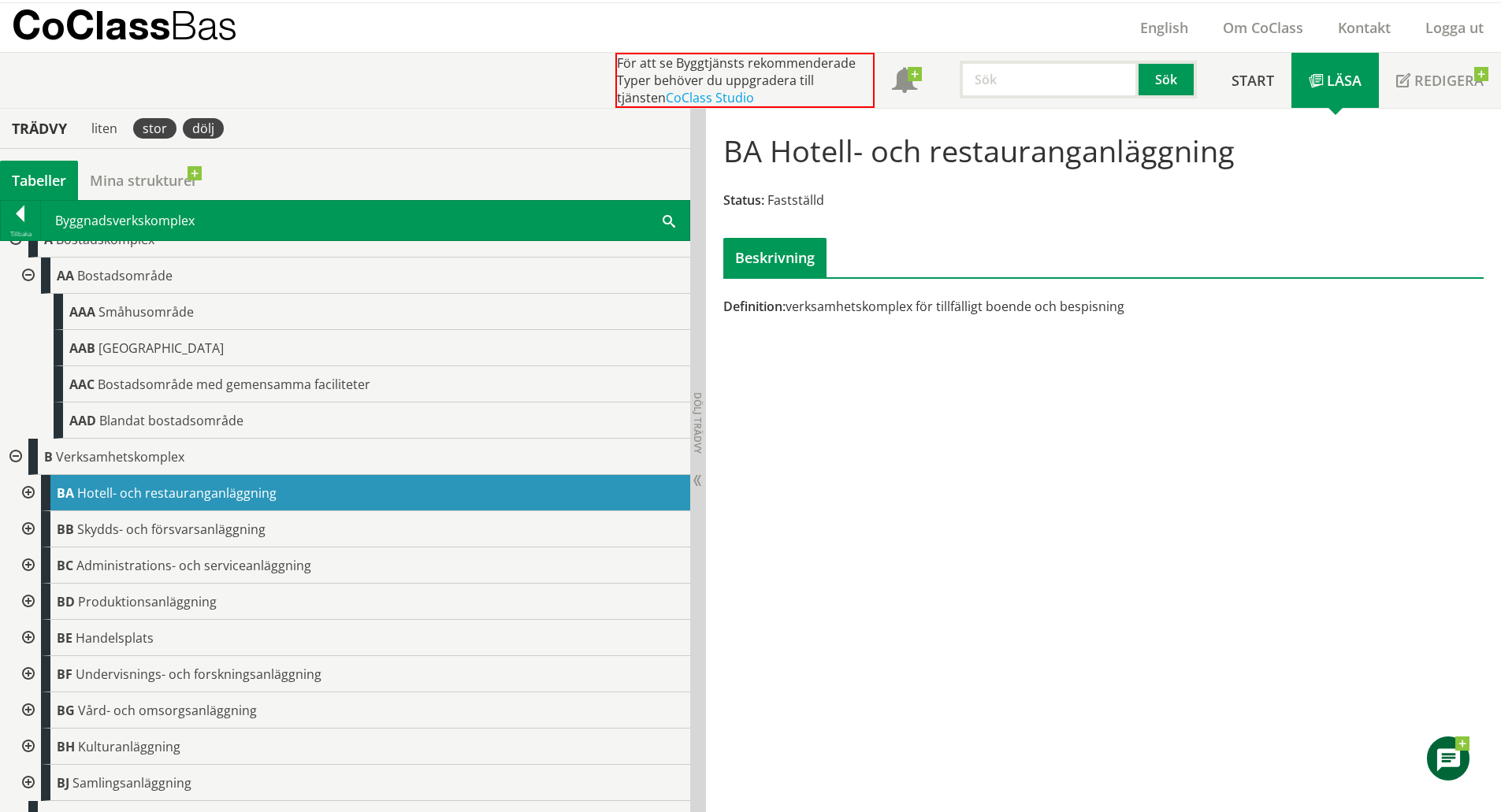
click at [213, 126] on div "dölj" at bounding box center [202, 129] width 41 height 21
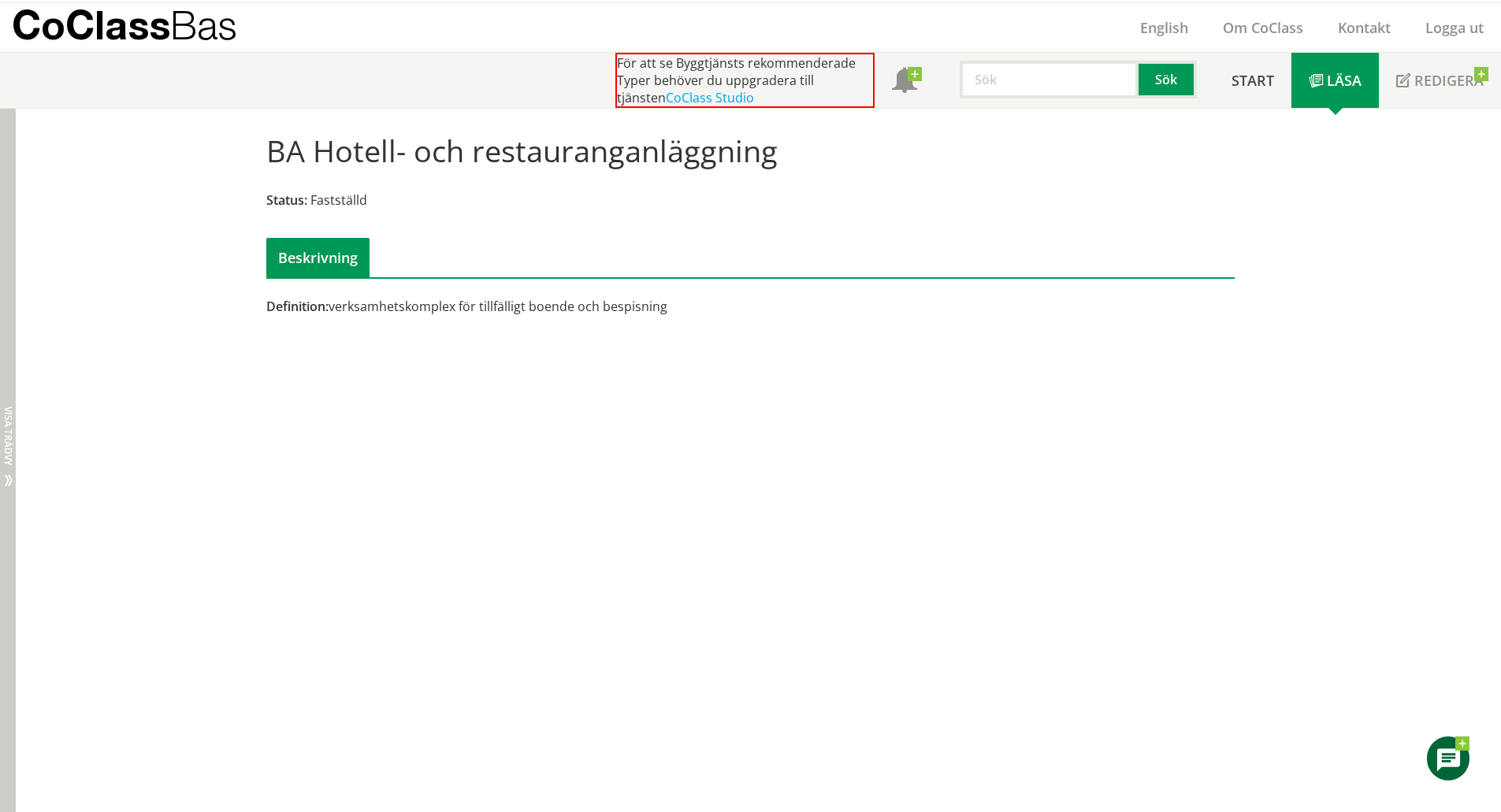
click at [15, 426] on div "Dölj trädvy Visa trädvy" at bounding box center [8, 460] width 16 height 703
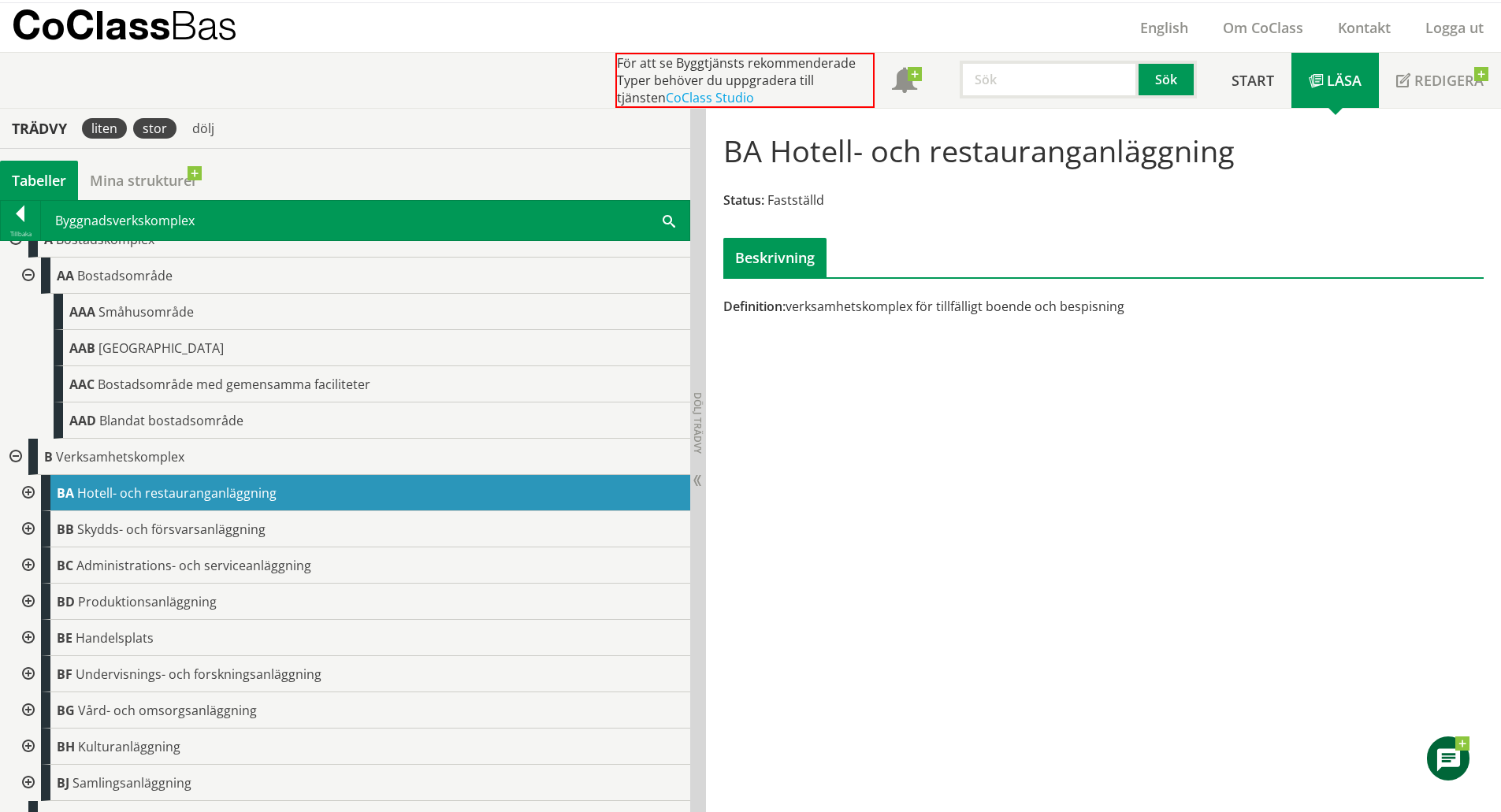
click at [96, 131] on div "liten" at bounding box center [104, 129] width 45 height 21
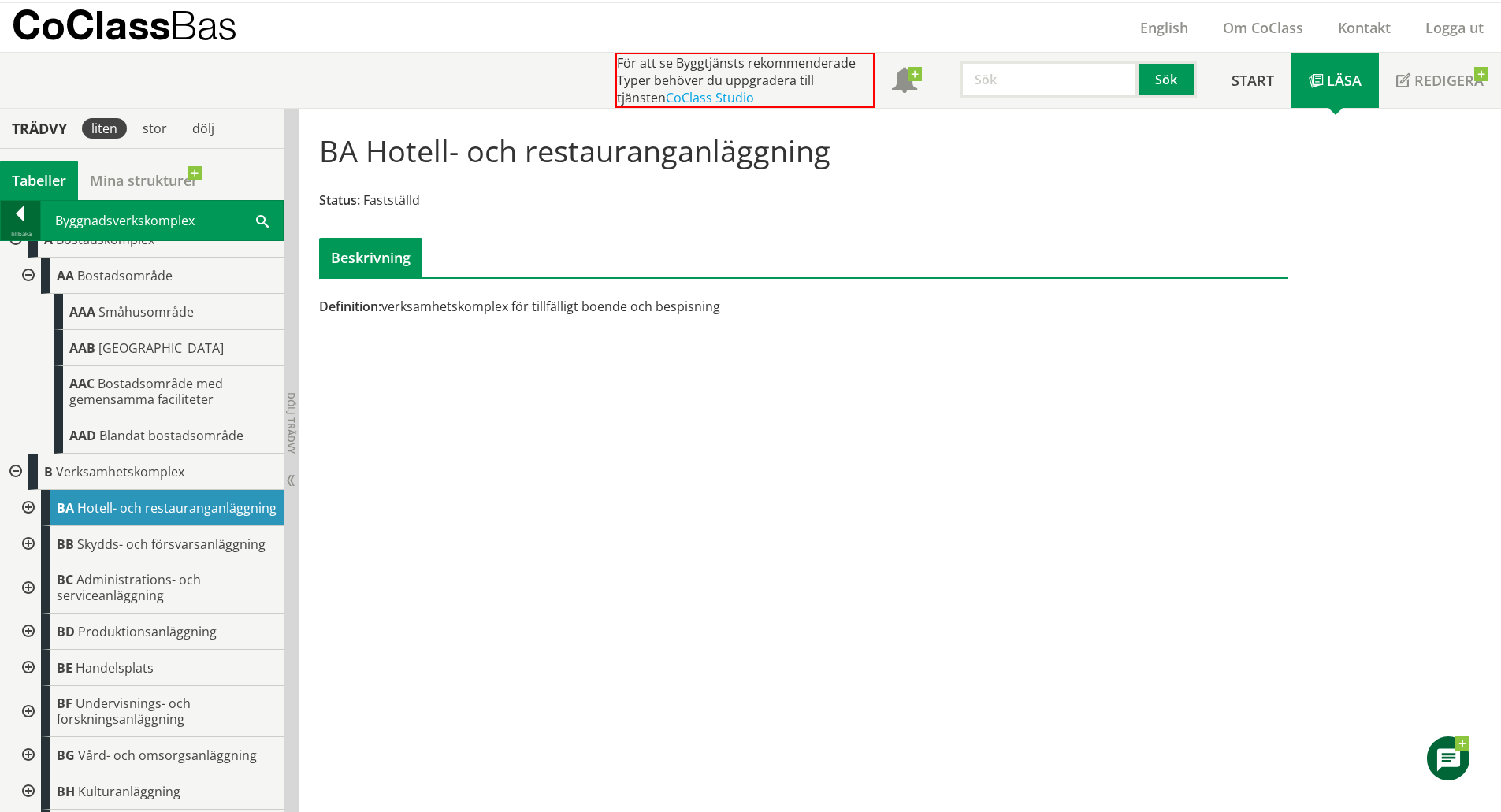
click at [16, 212] on div at bounding box center [20, 216] width 39 height 22
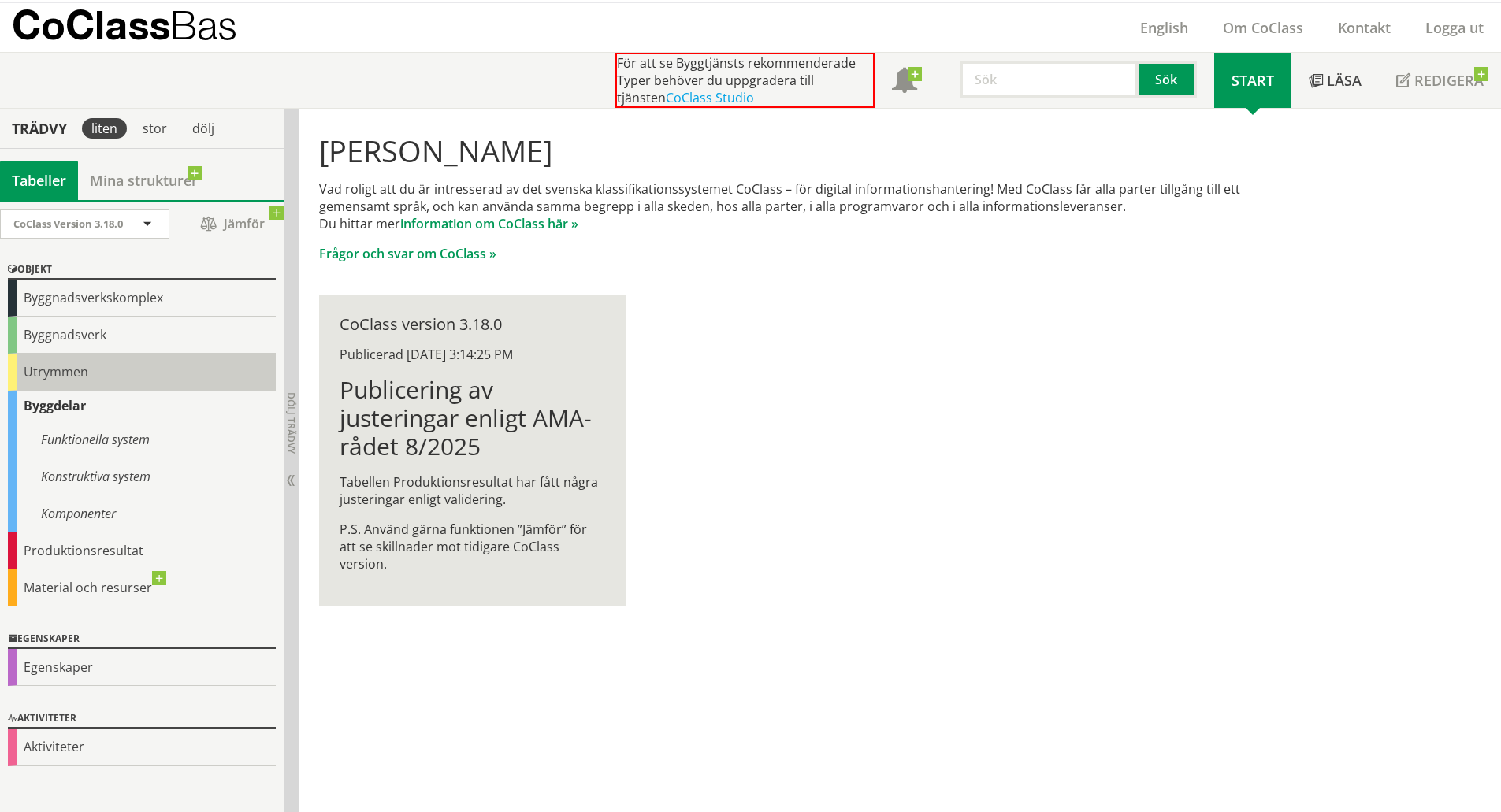
click at [61, 363] on div "Utrymmen" at bounding box center [142, 372] width 268 height 37
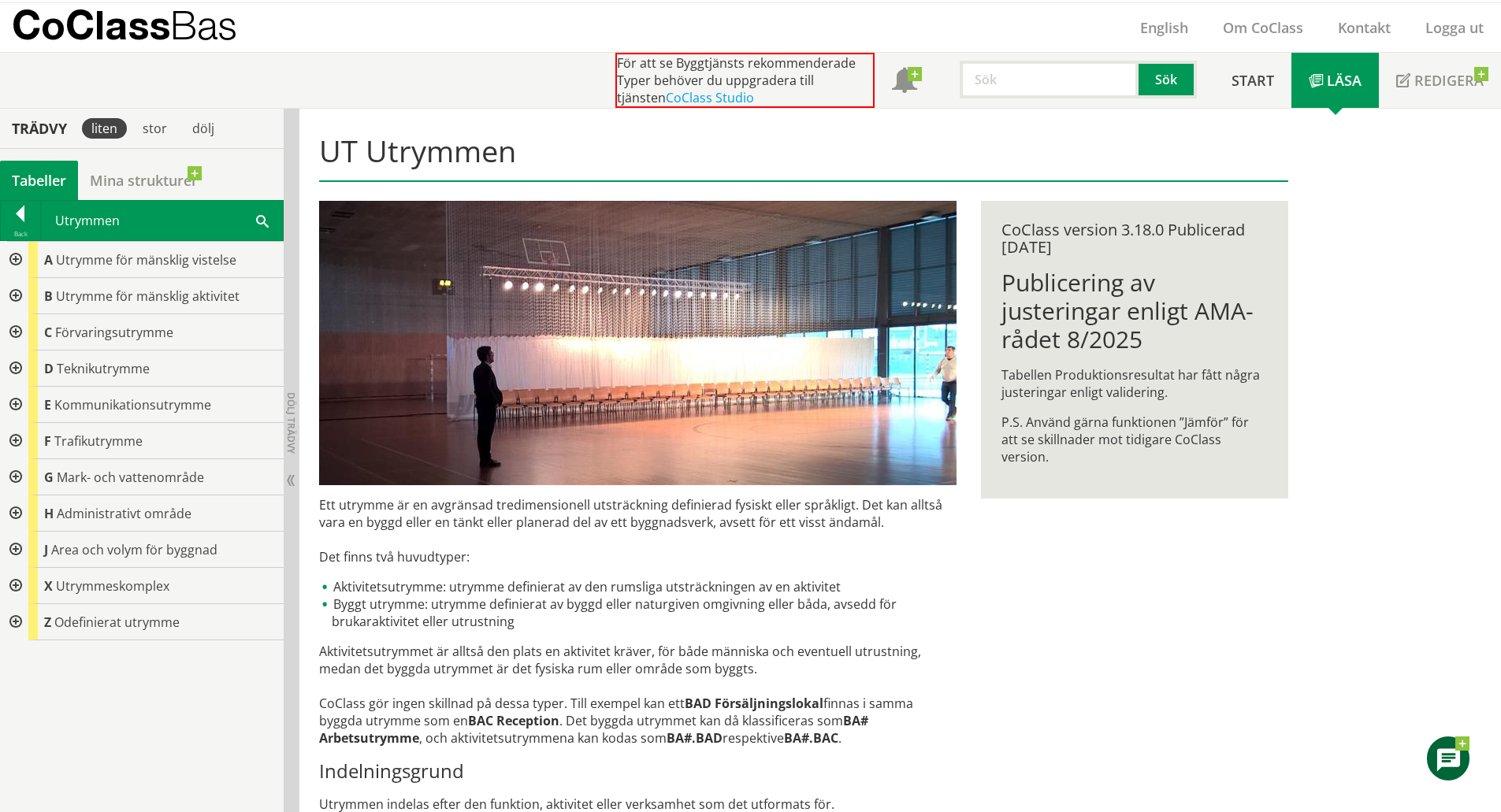
click at [13, 258] on div at bounding box center [14, 260] width 29 height 36
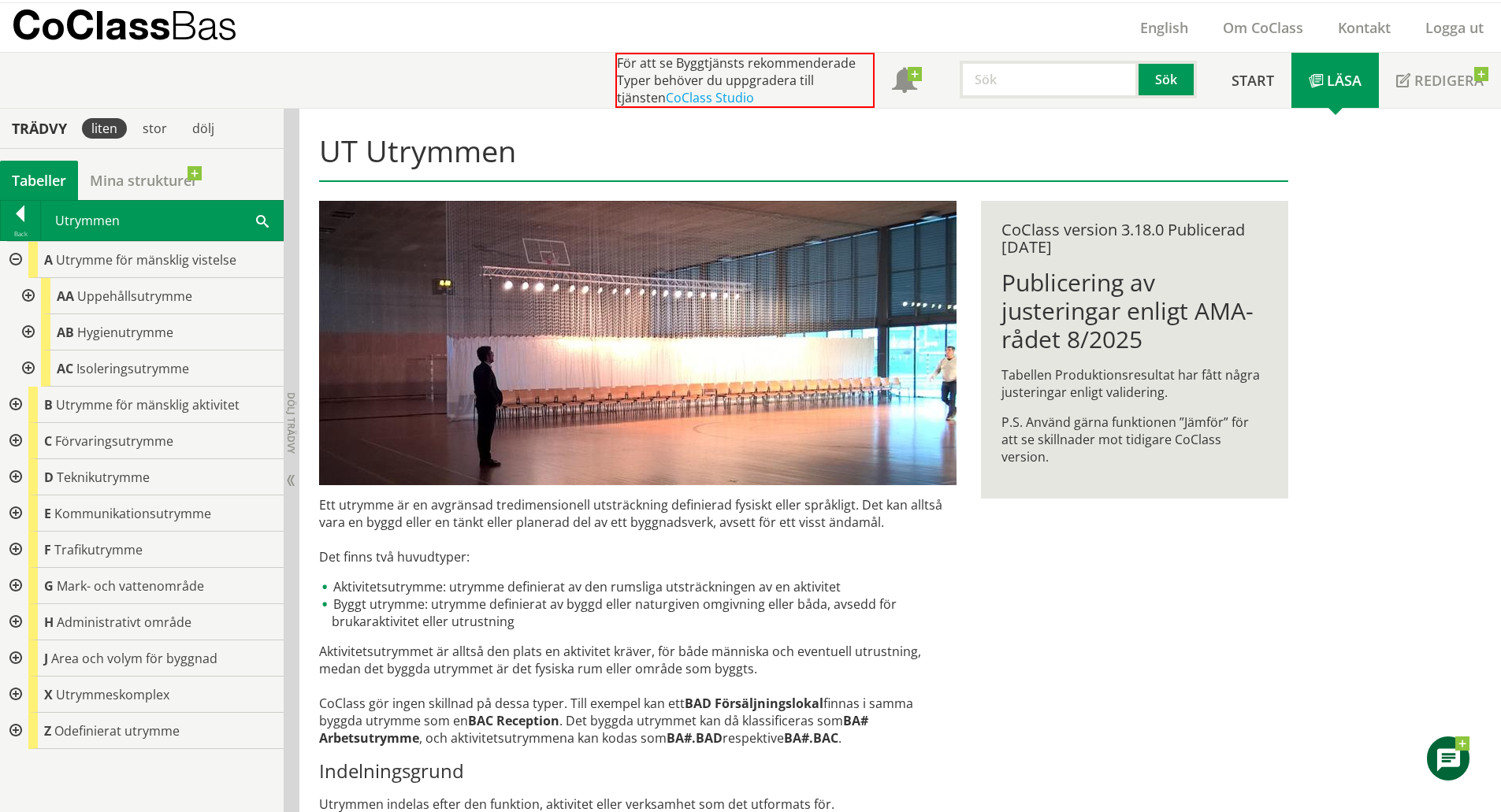
click at [28, 293] on div at bounding box center [27, 296] width 29 height 36
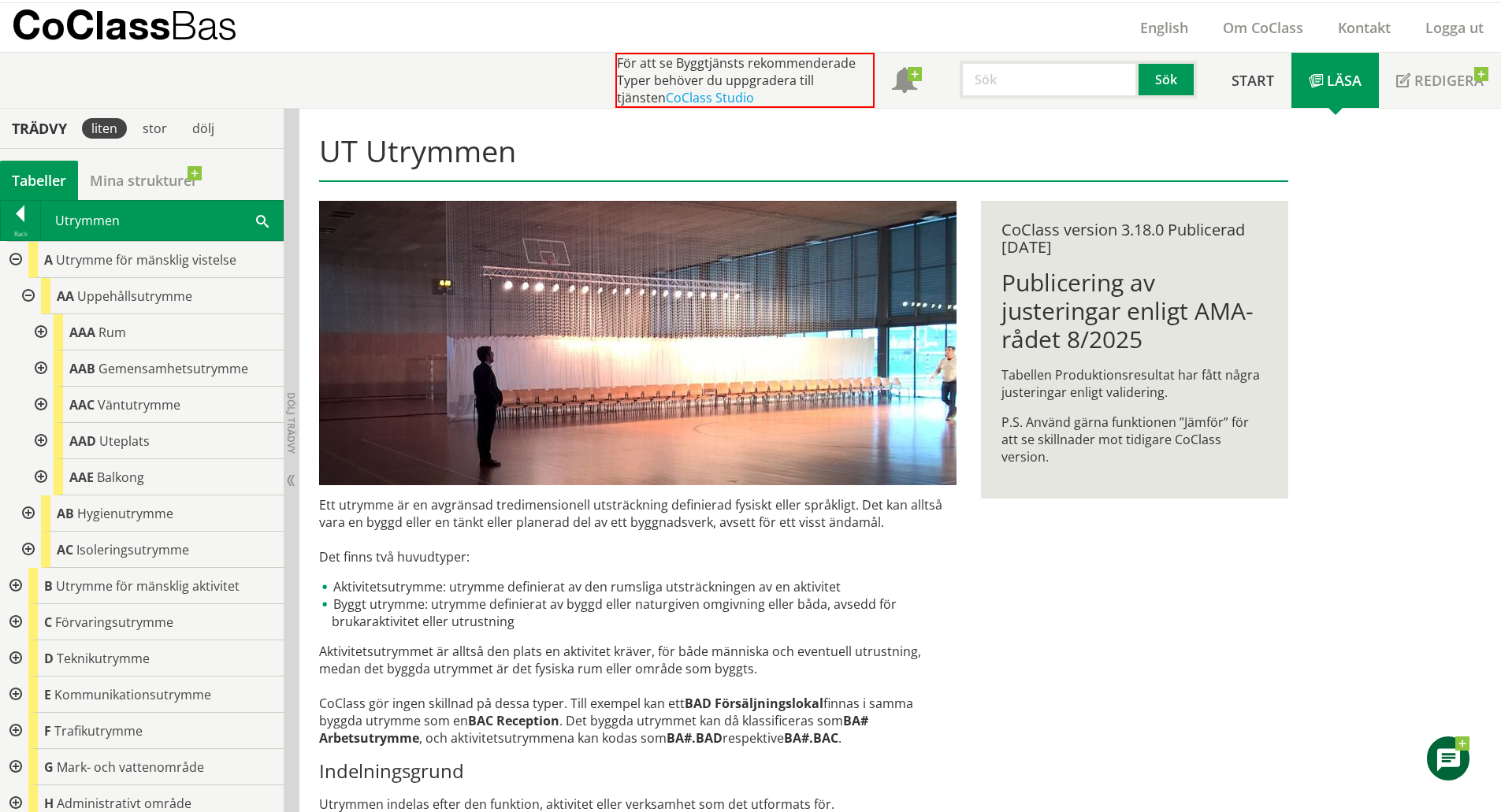
click at [36, 367] on div at bounding box center [39, 369] width 29 height 36
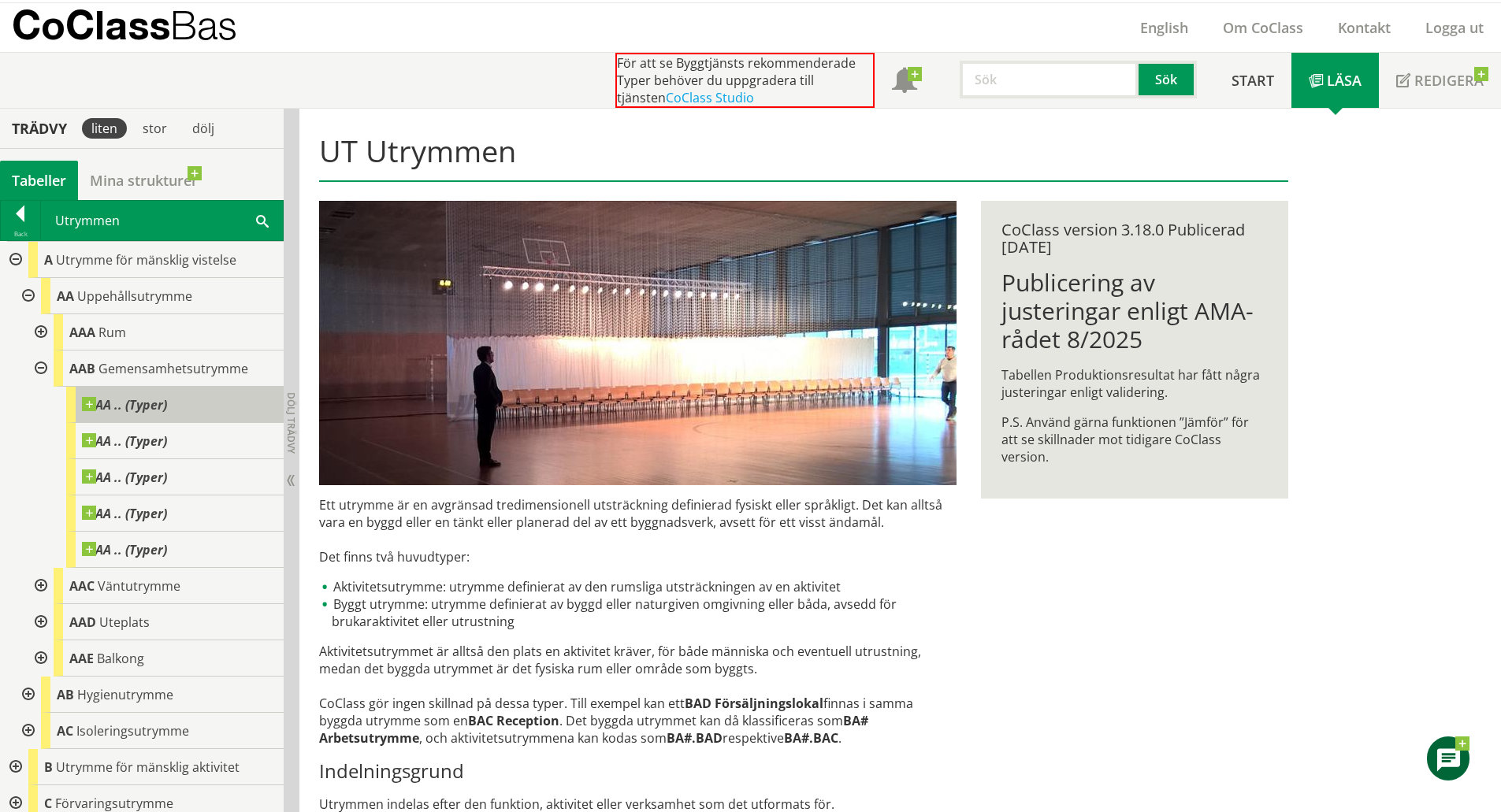
click at [95, 402] on body "AMA AMA Beskrivningsverktyg AMA Funktion BSAB Bygginfo Byggjura Byggkatalogen […" at bounding box center [750, 366] width 1501 height 812
click at [152, 413] on span "AA .. (Typer)" at bounding box center [124, 405] width 85 height 16
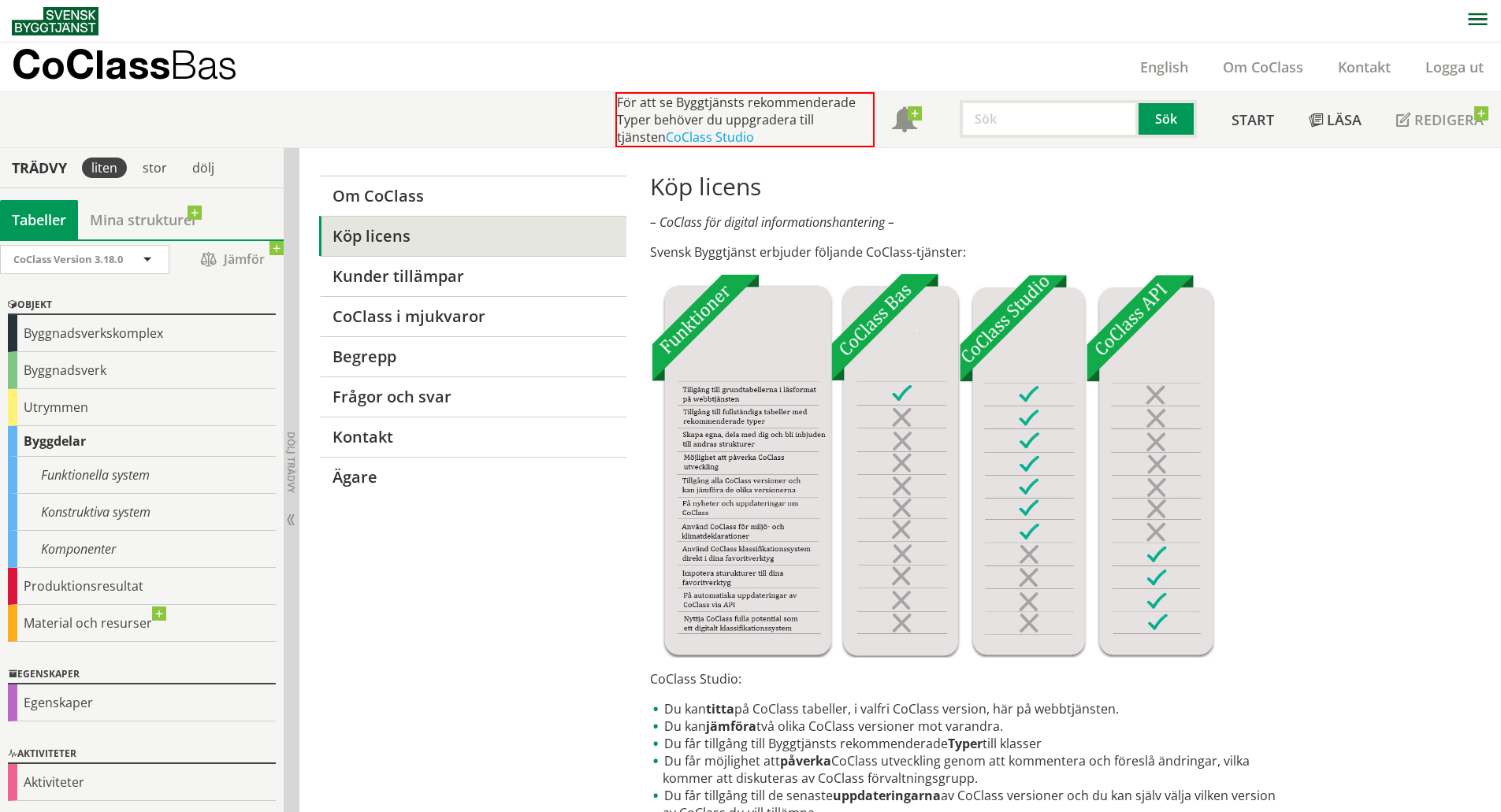
scroll to position [4, 0]
click at [89, 546] on div "Komponenter" at bounding box center [142, 548] width 268 height 37
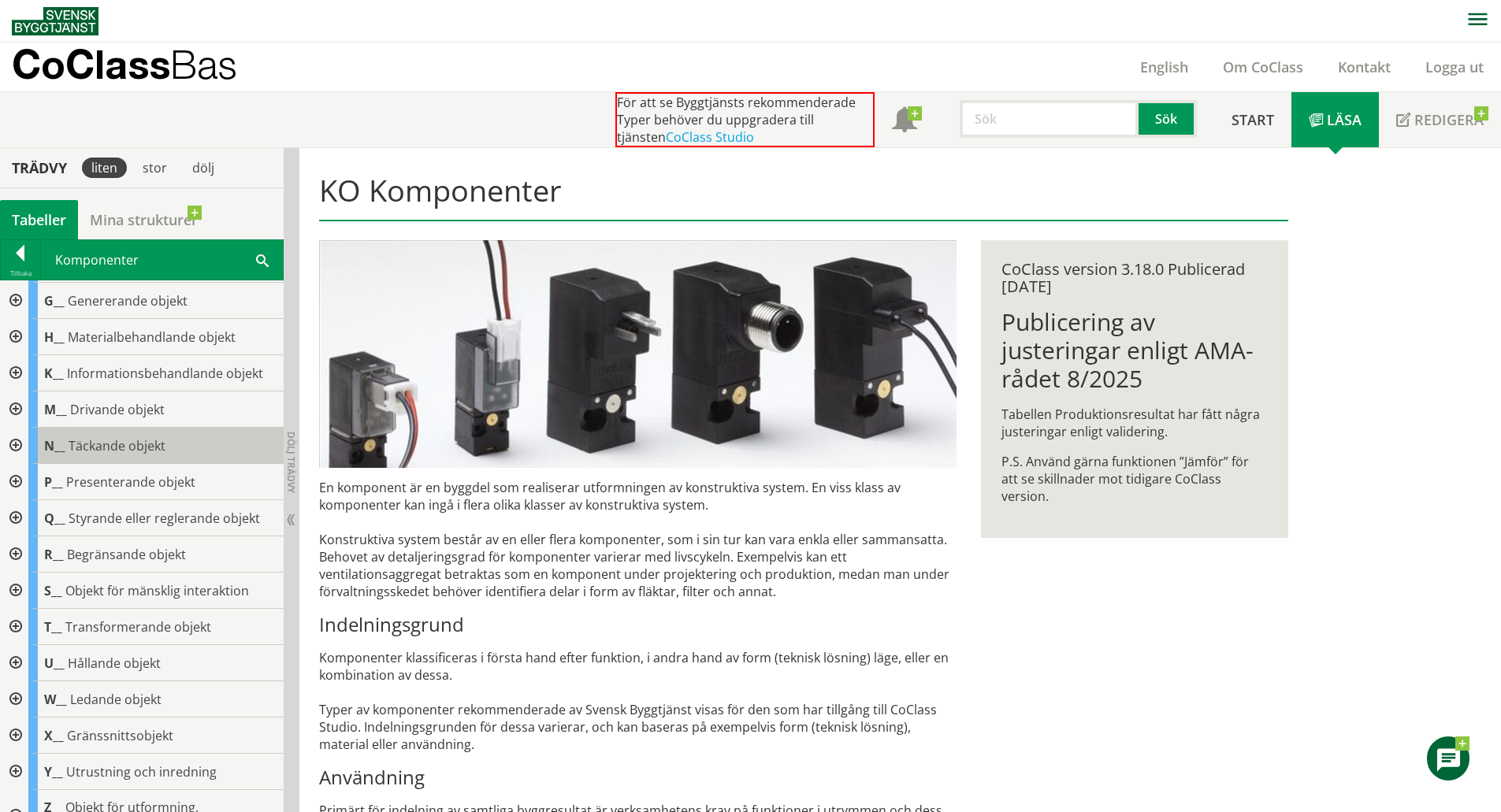
scroll to position [173, 0]
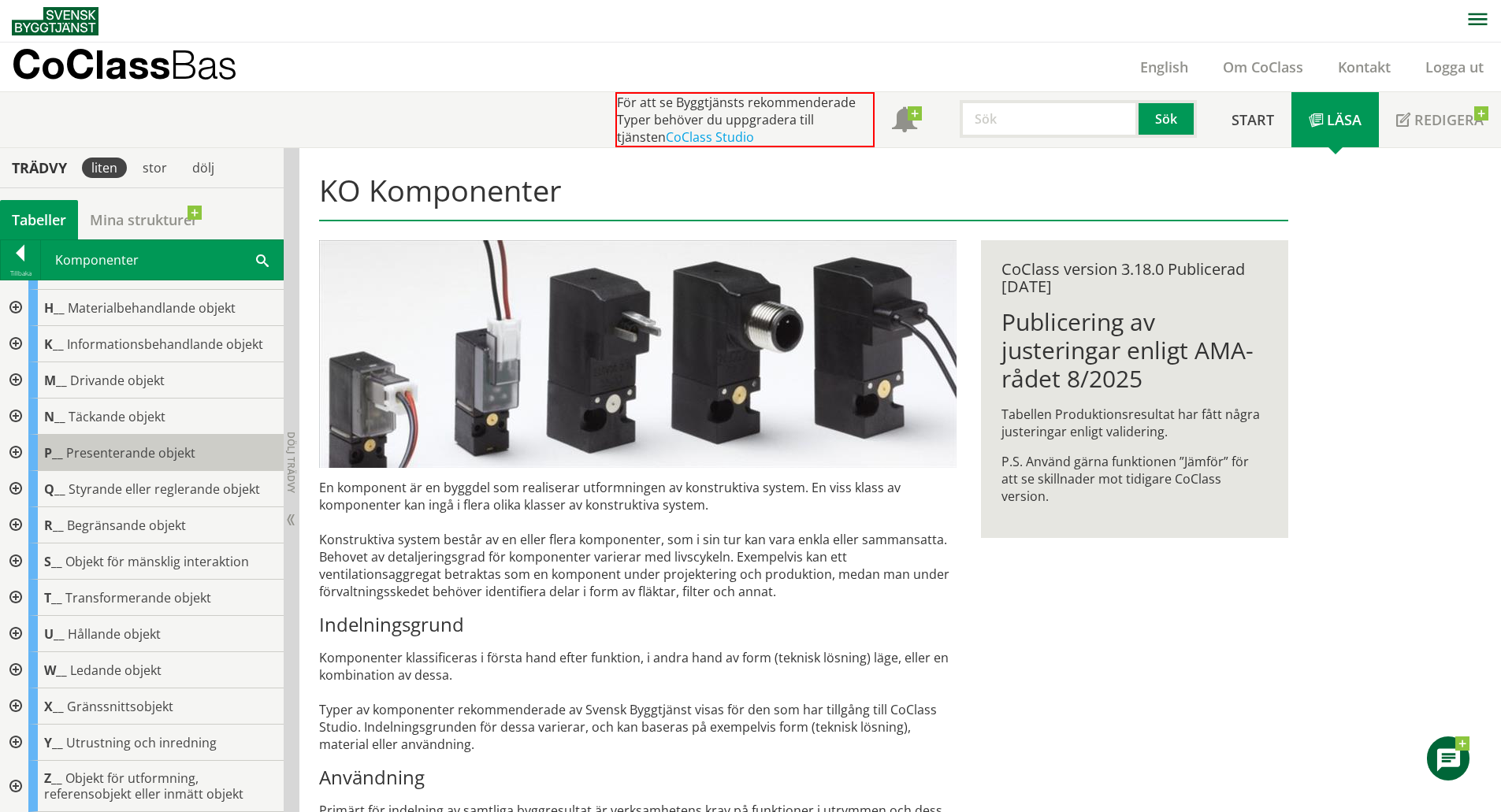
click at [112, 456] on span "Presenterande objekt" at bounding box center [130, 452] width 129 height 17
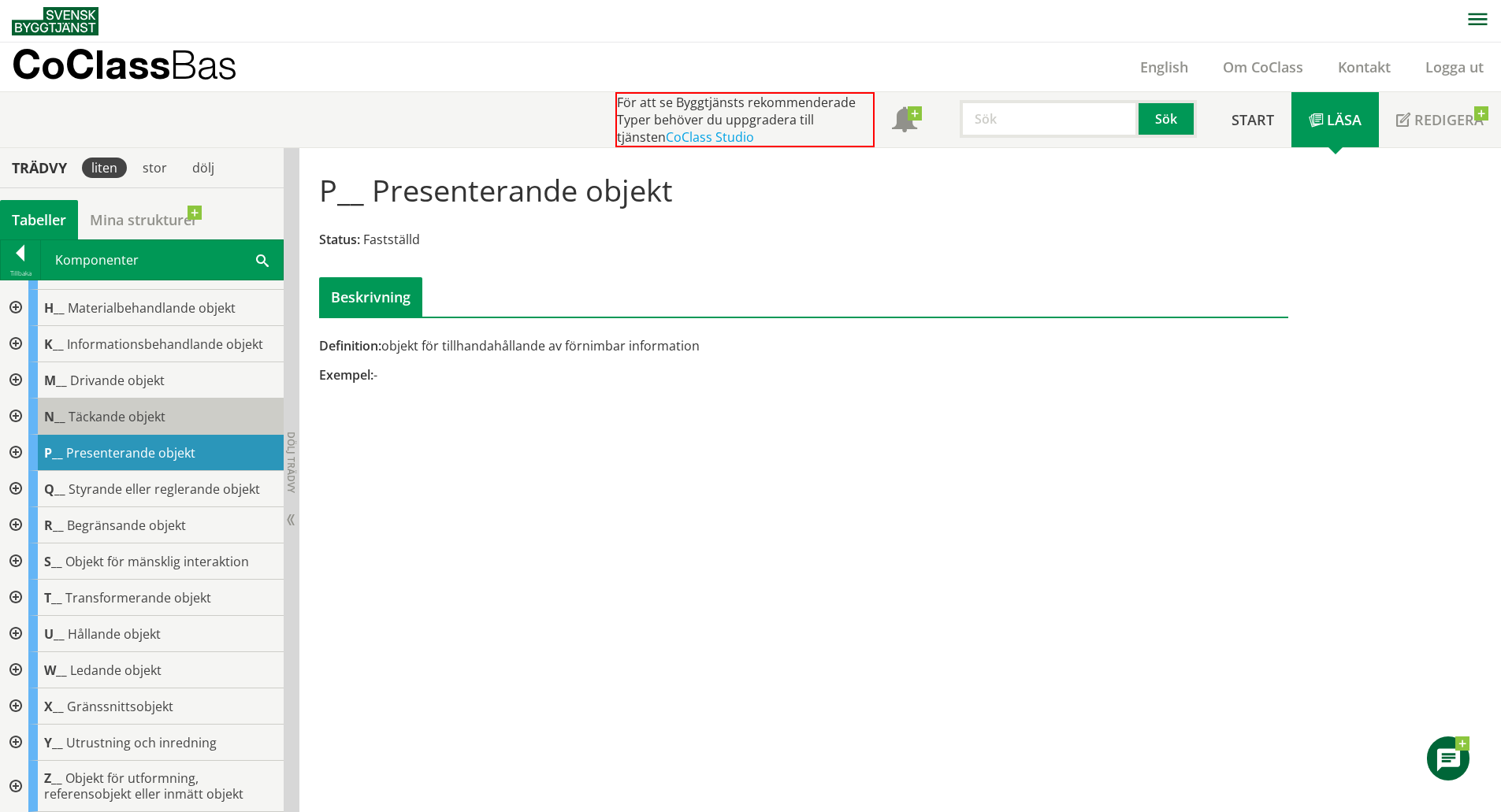
click at [113, 413] on span "Täckande objekt" at bounding box center [117, 417] width 97 height 17
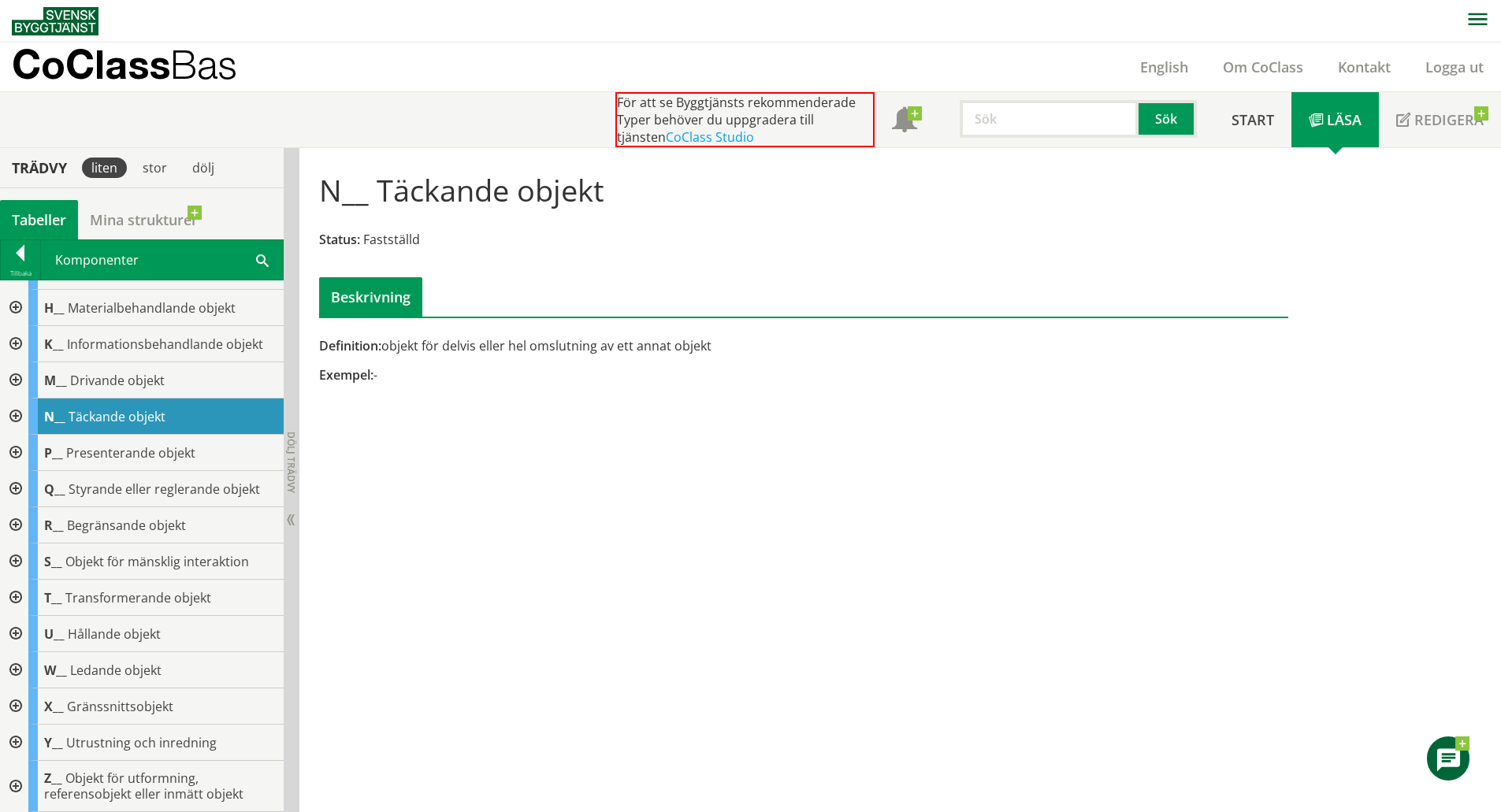
click at [20, 301] on div at bounding box center [14, 308] width 29 height 36
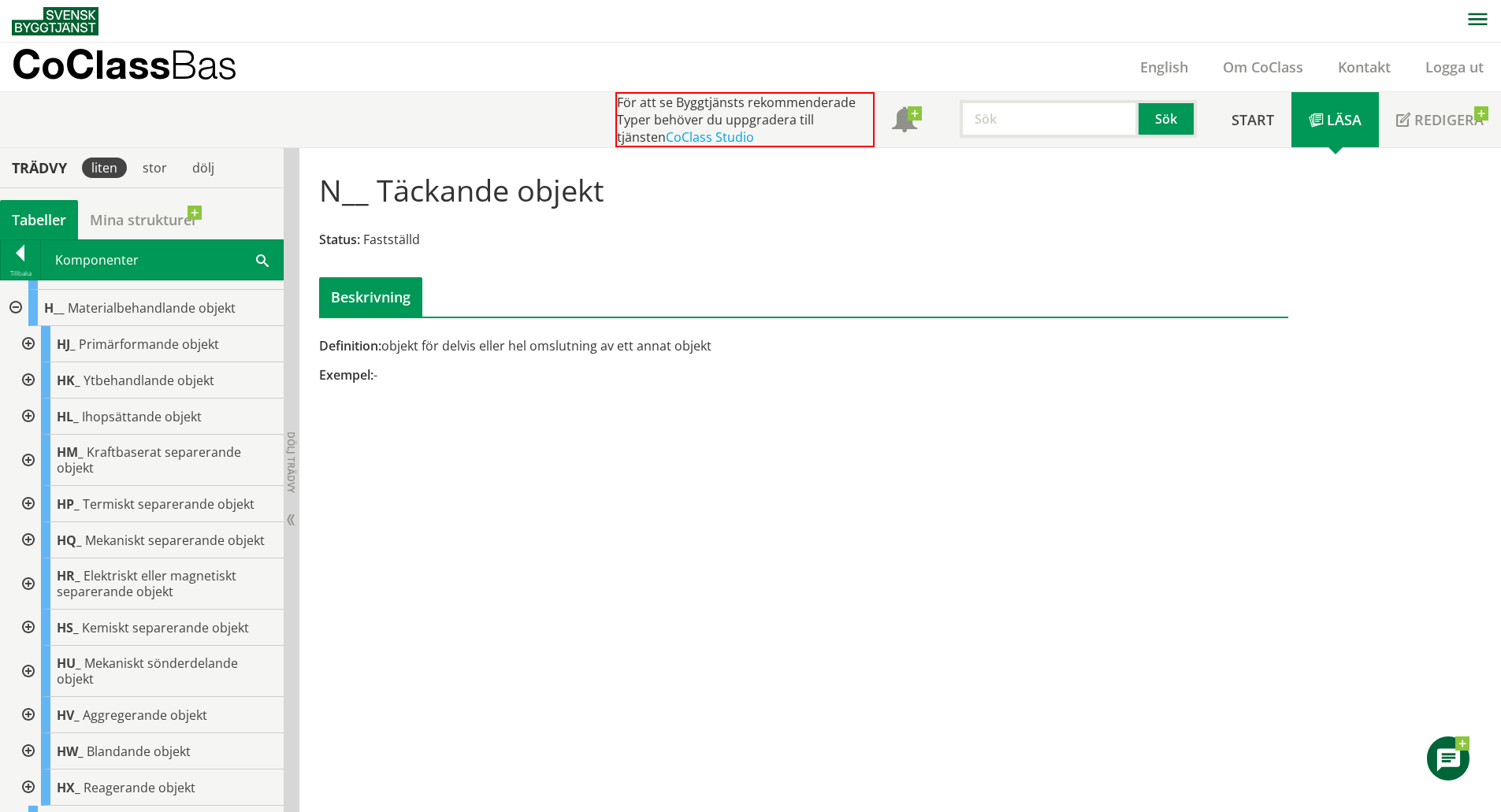
click at [21, 335] on div at bounding box center [27, 344] width 29 height 36
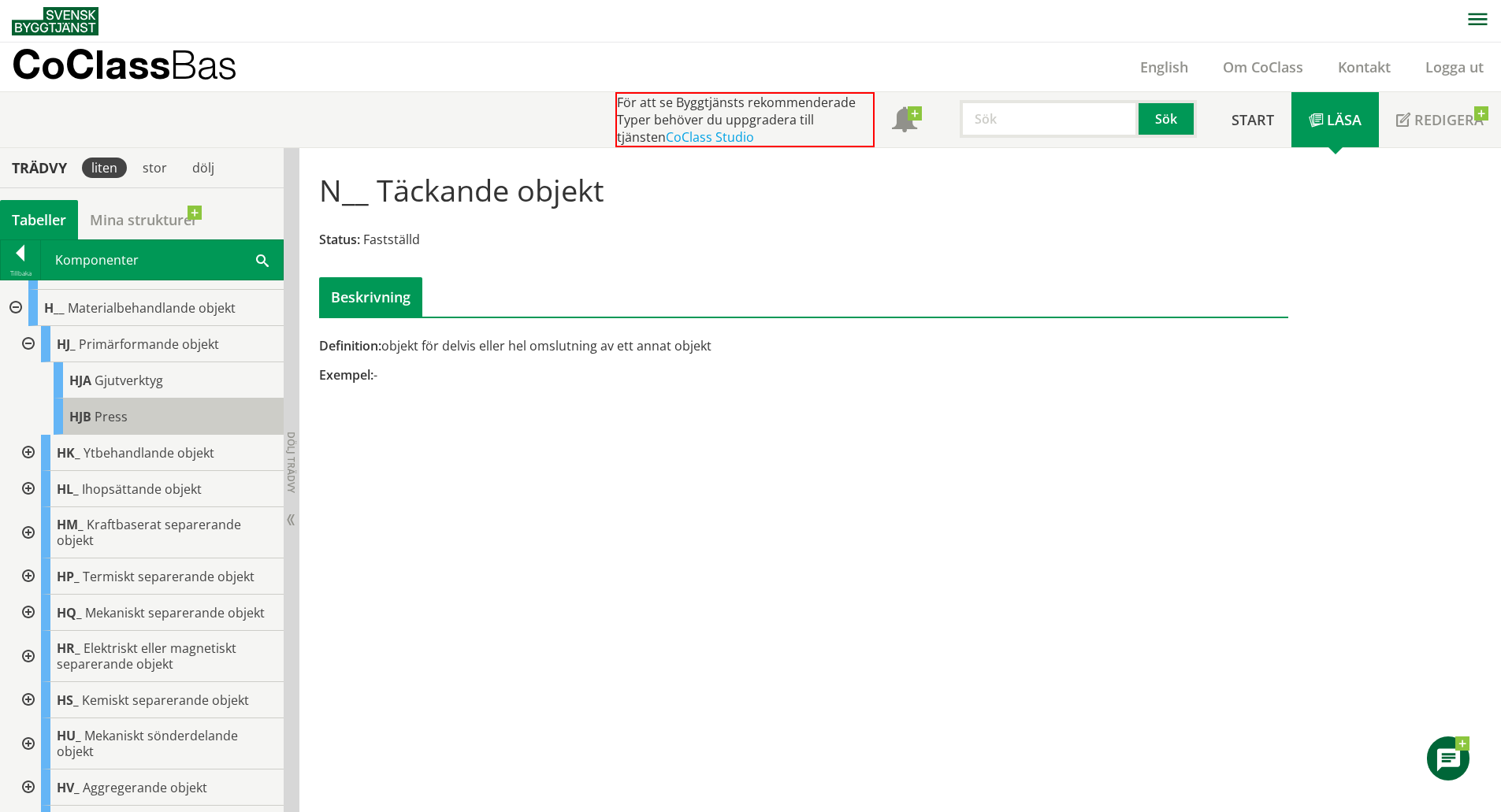
click at [137, 416] on div "HJB Press" at bounding box center [169, 417] width 230 height 36
